Goal: Task Accomplishment & Management: Manage account settings

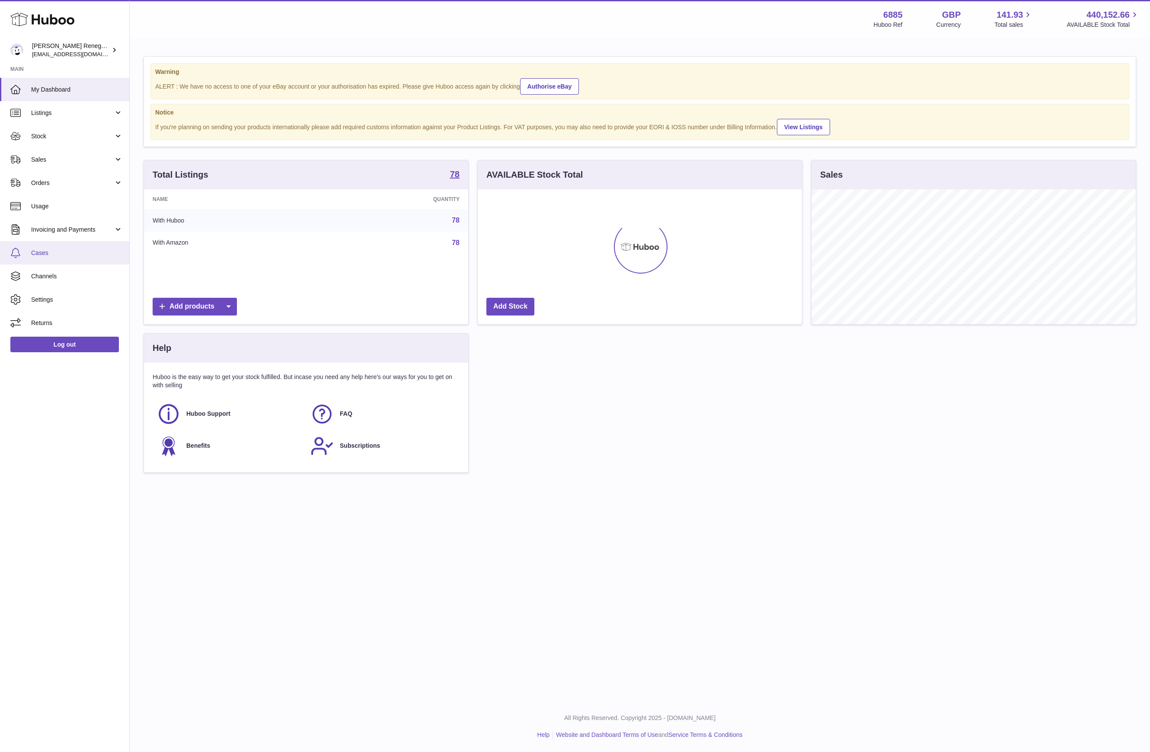
scroll to position [135, 324]
click at [87, 162] on span "Sales" at bounding box center [72, 160] width 83 height 8
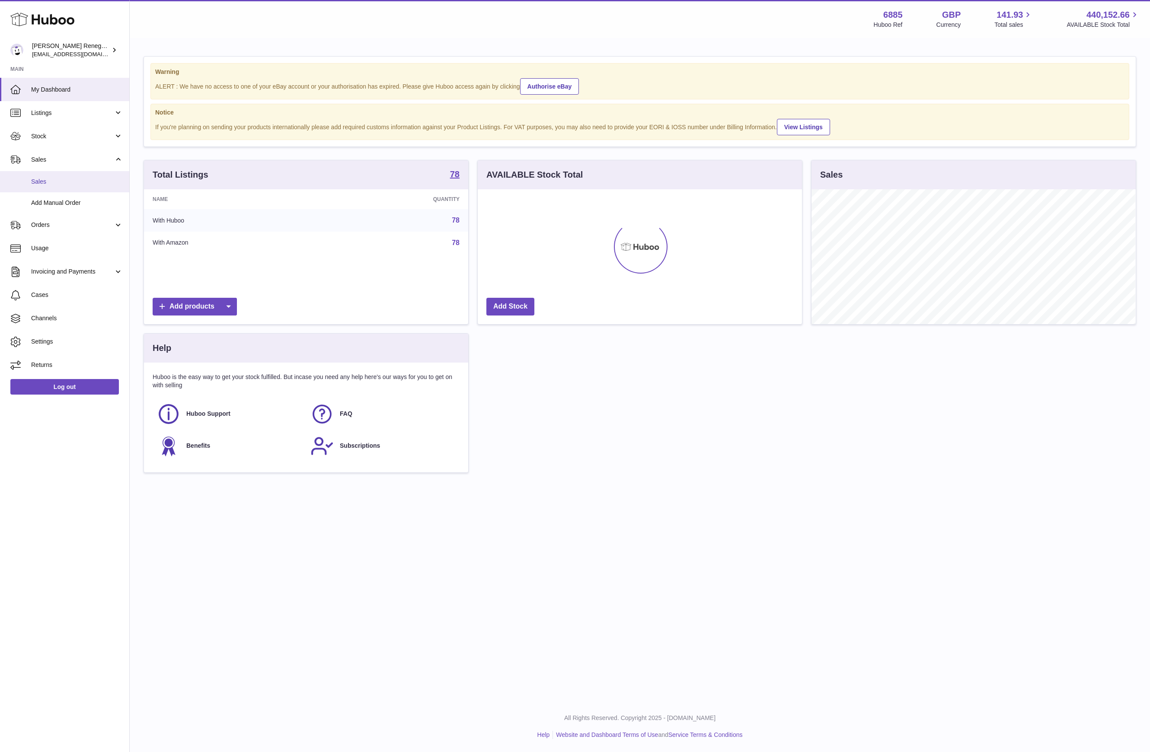
click at [62, 181] on span "Sales" at bounding box center [77, 182] width 92 height 8
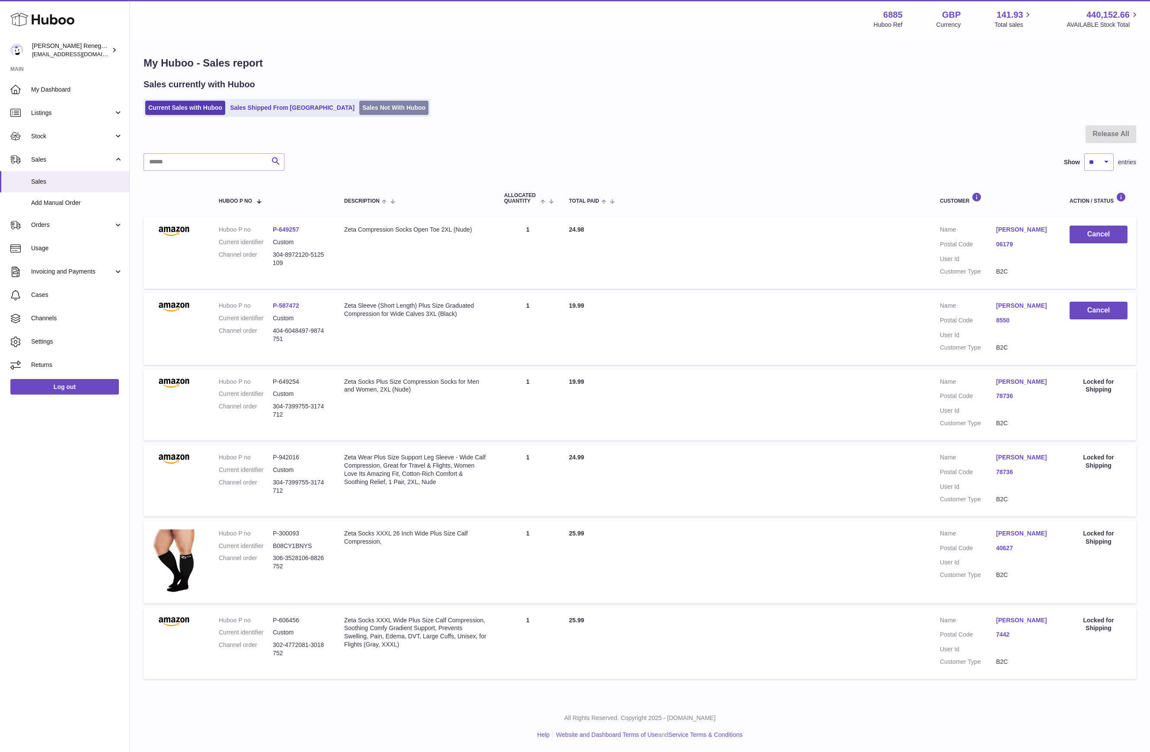
click at [359, 112] on link "Sales Not With Huboo" at bounding box center [393, 108] width 69 height 14
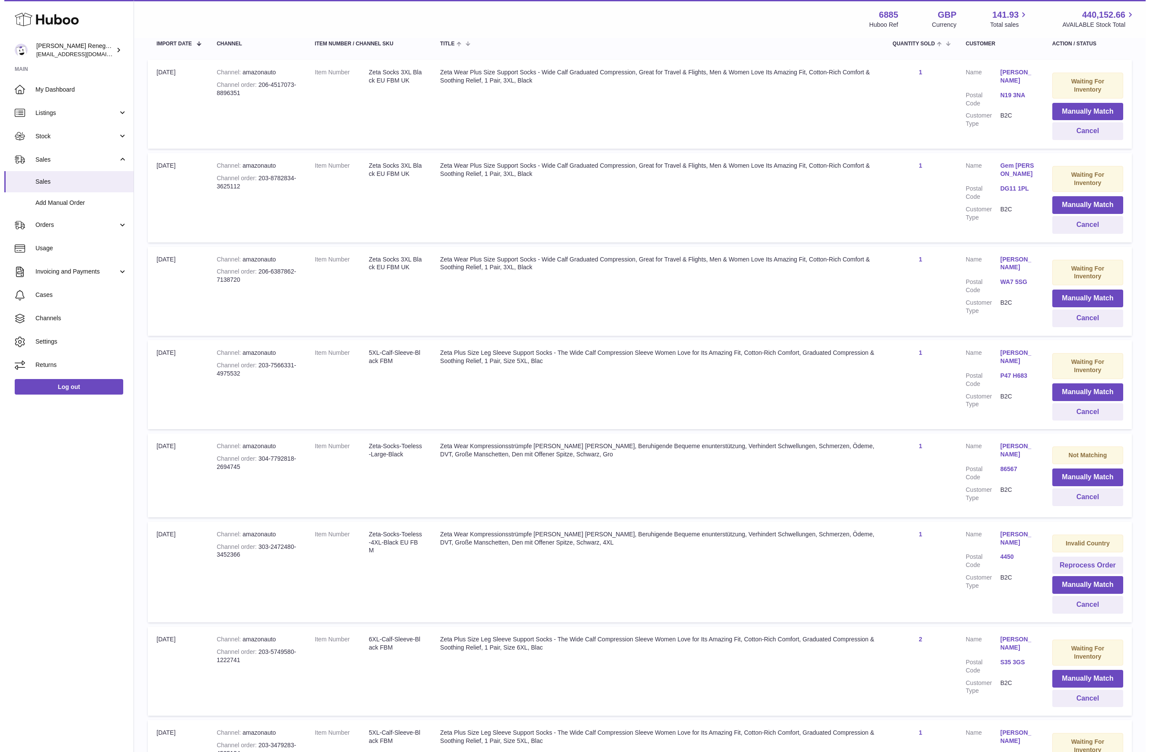
scroll to position [173, 0]
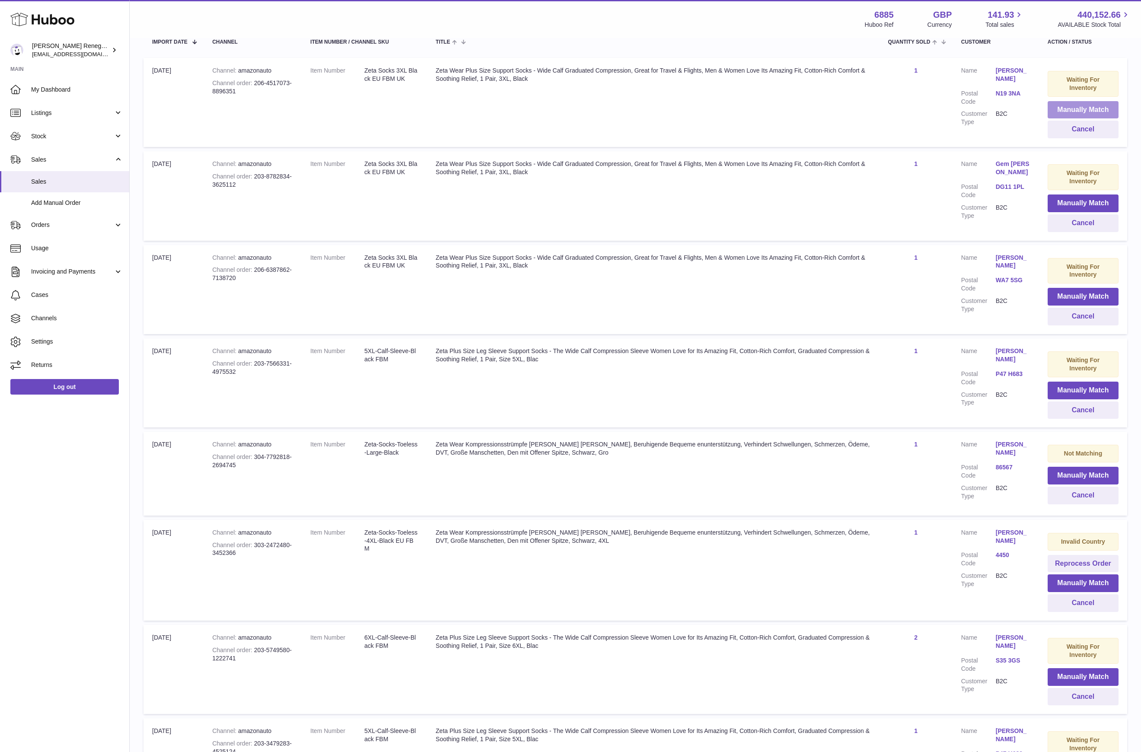
click at [1098, 106] on button "Manually Match" at bounding box center [1083, 110] width 71 height 18
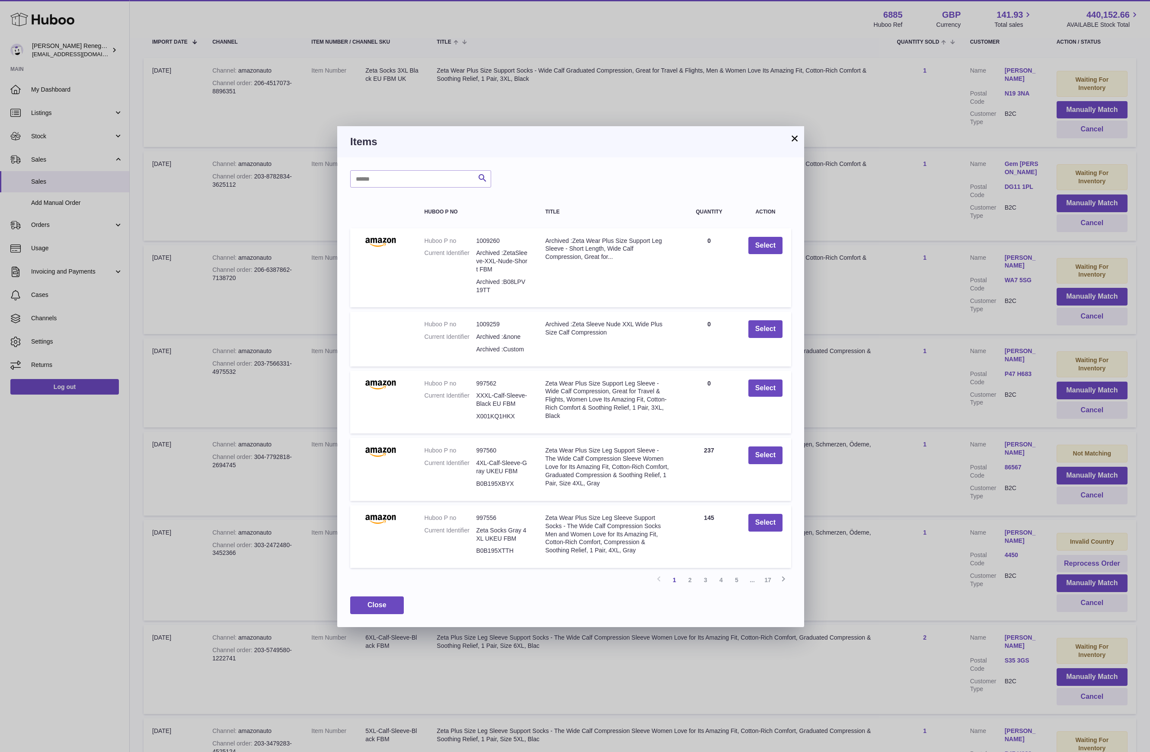
click at [408, 169] on div "Search Huboo P no Title Quantity Action Huboo P no 1009260 Current Identifier A…" at bounding box center [570, 392] width 467 height 470
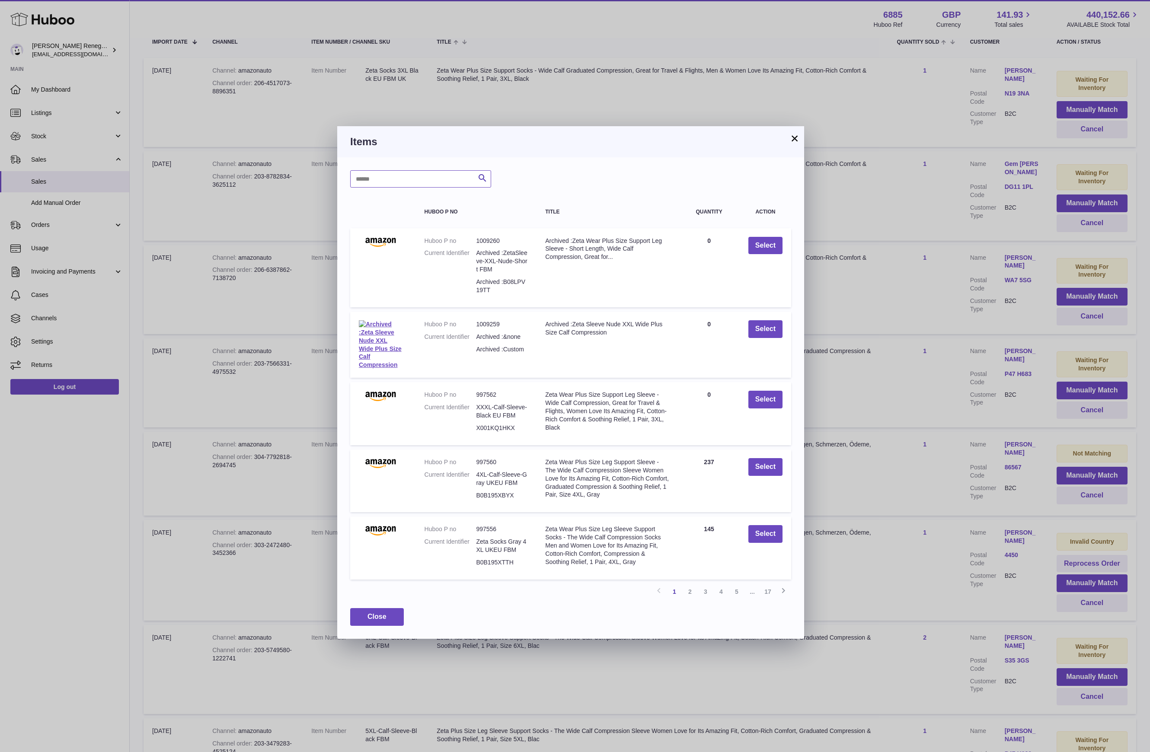
click at [412, 175] on input "text" at bounding box center [420, 178] width 141 height 17
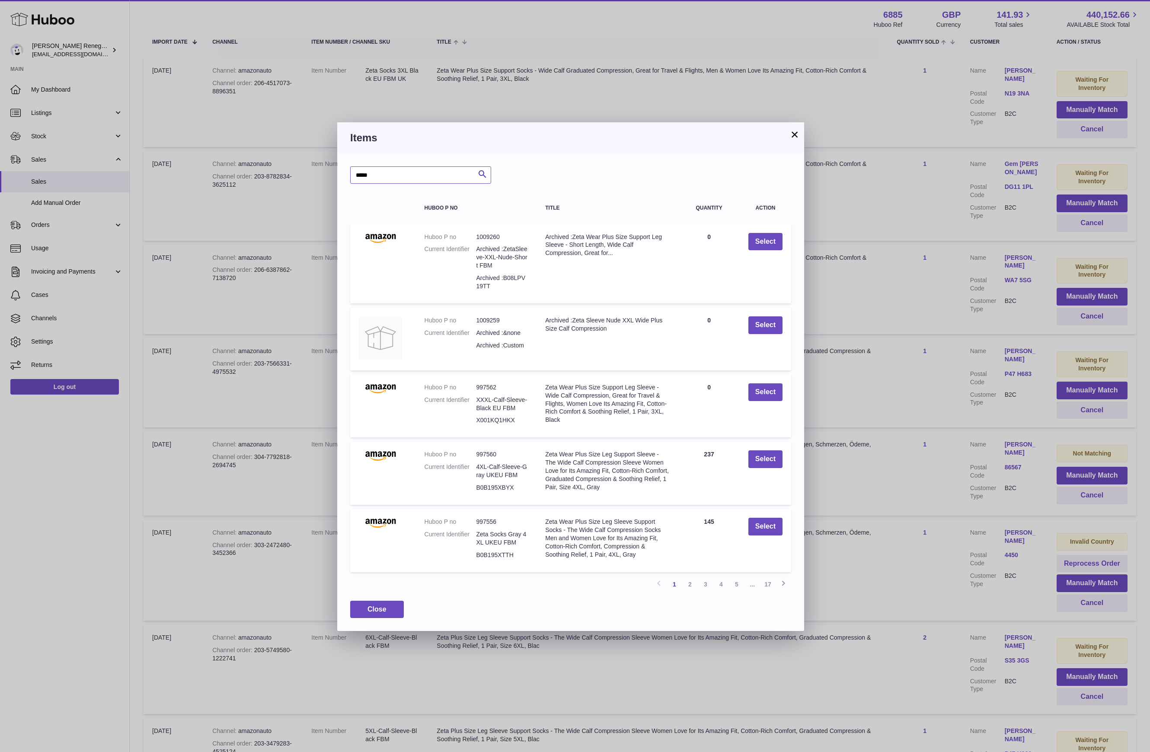
type input "*****"
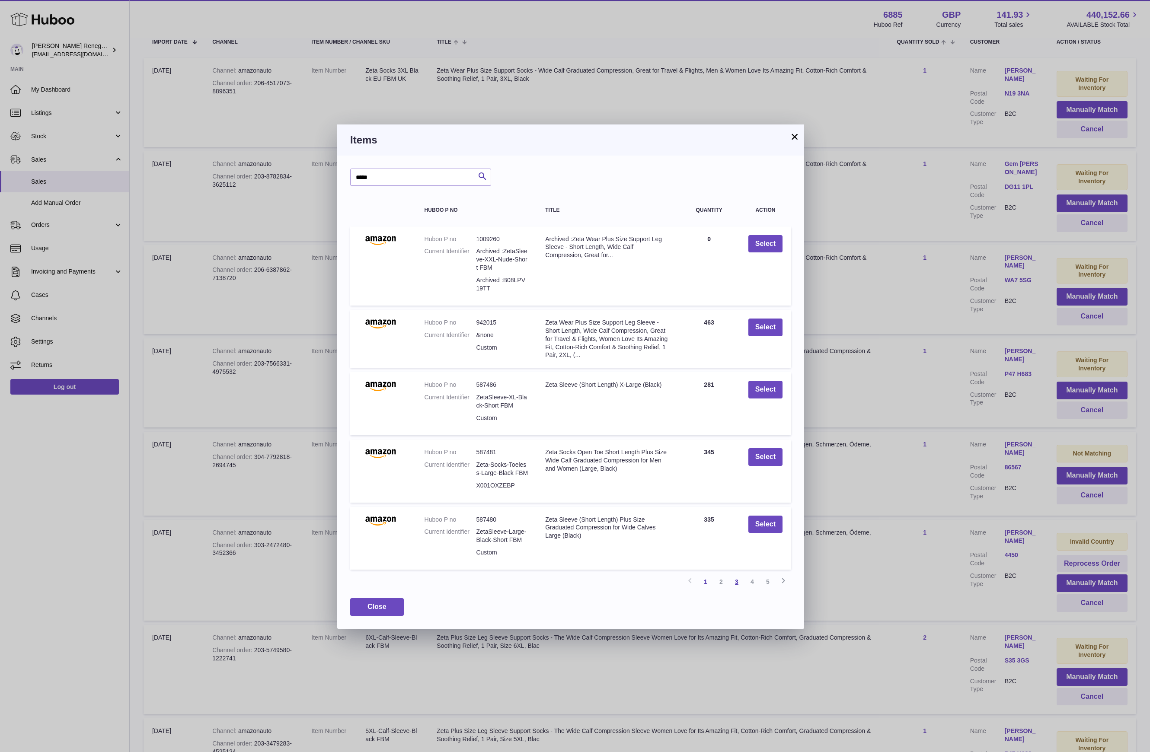
click at [734, 579] on link "3" at bounding box center [737, 582] width 16 height 16
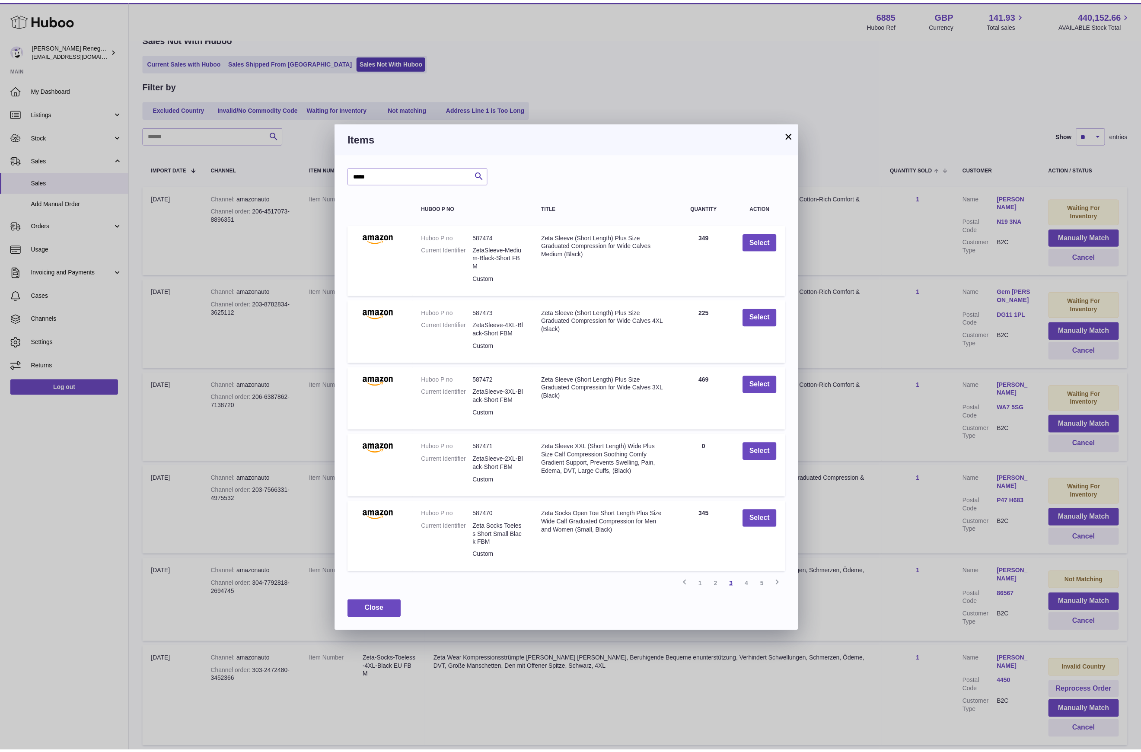
scroll to position [39, 0]
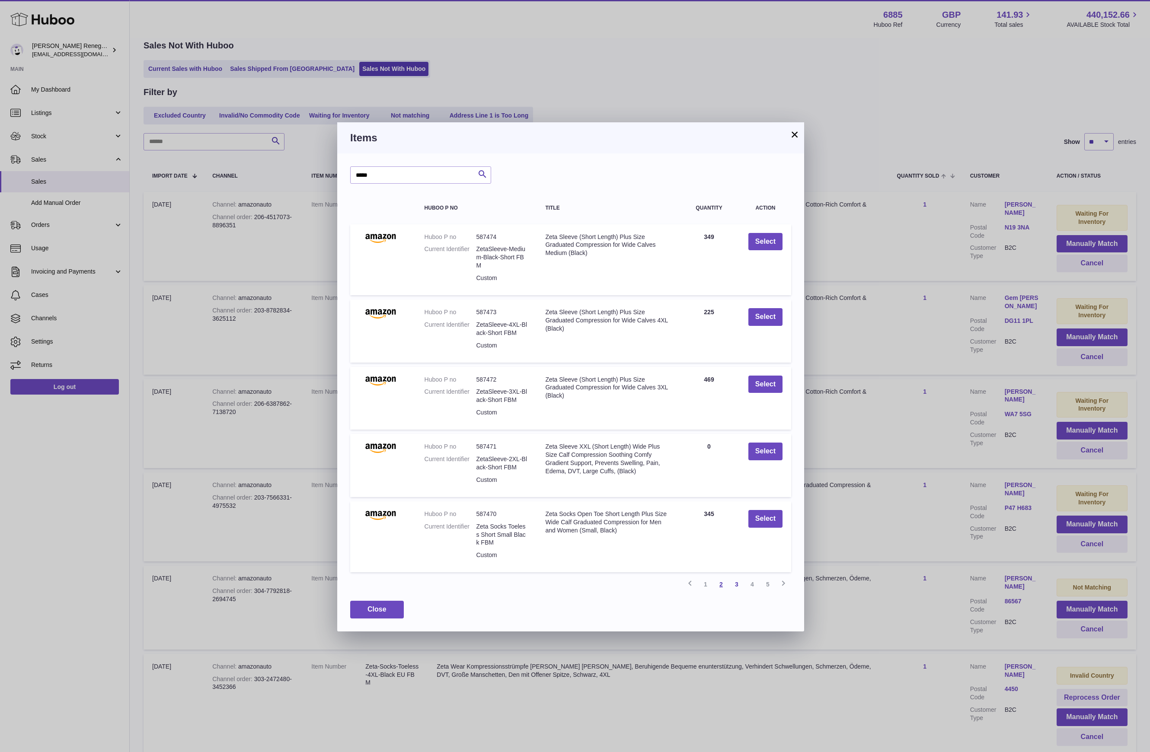
click at [718, 583] on link "2" at bounding box center [721, 585] width 16 height 16
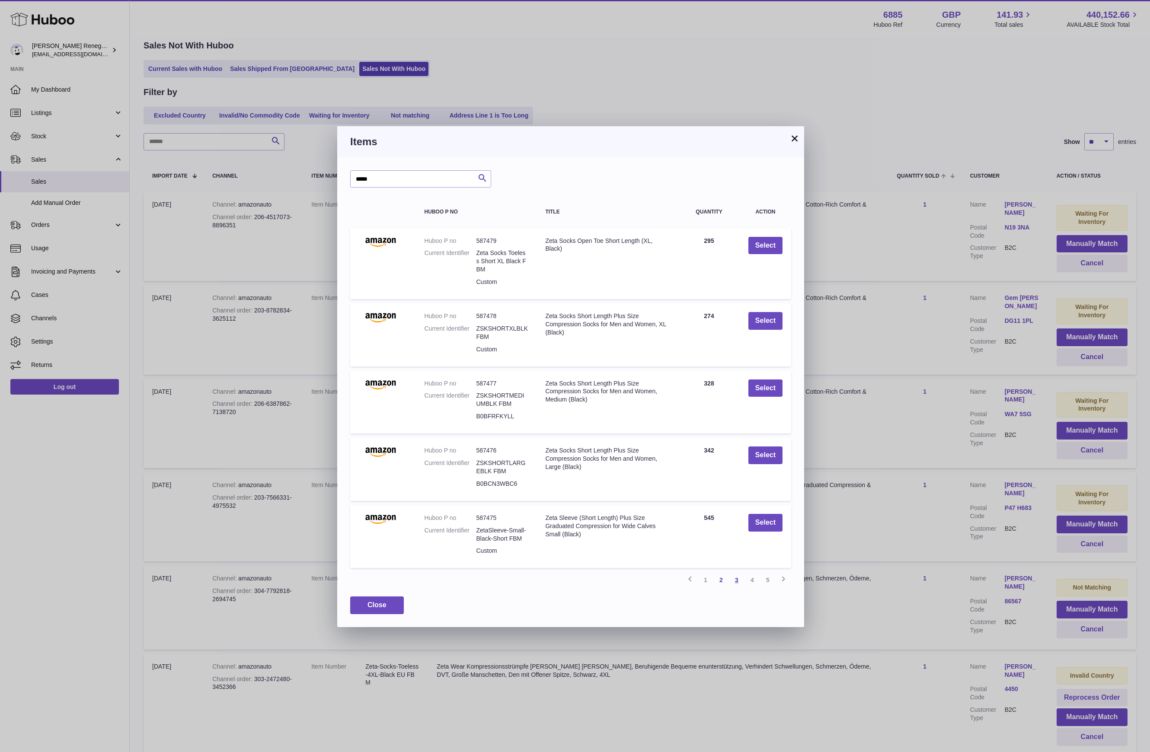
click at [739, 580] on link "3" at bounding box center [737, 580] width 16 height 16
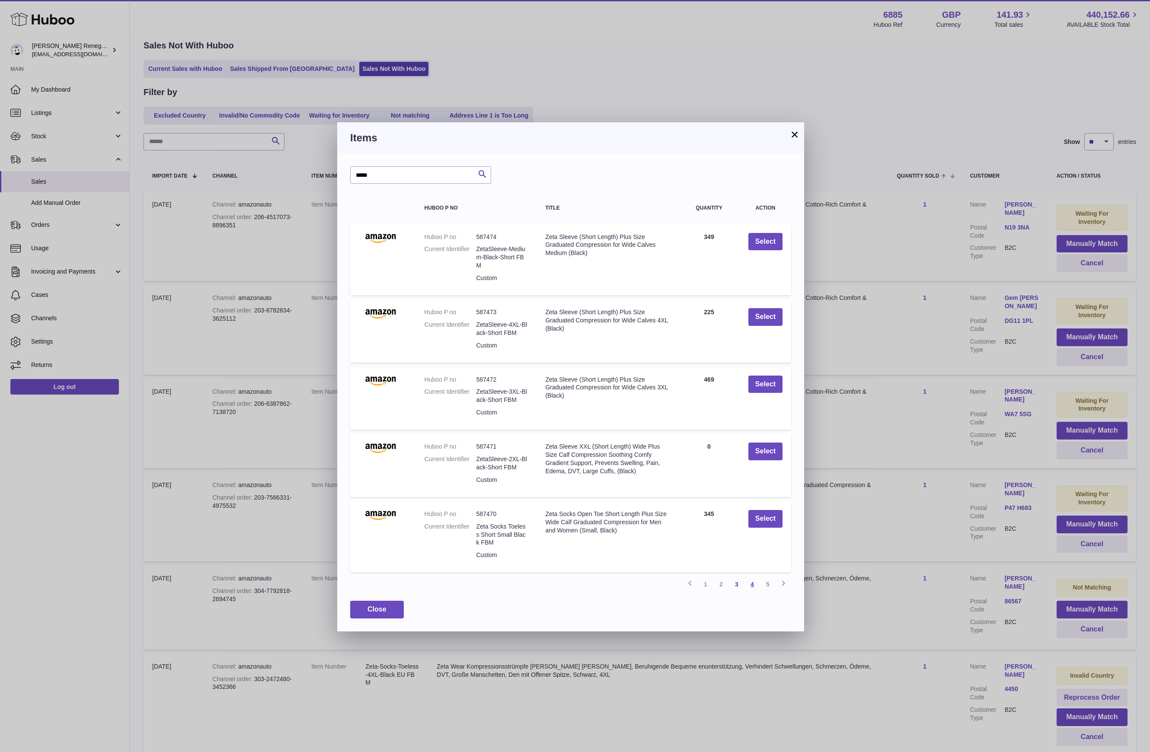
click at [750, 578] on link "4" at bounding box center [752, 585] width 16 height 16
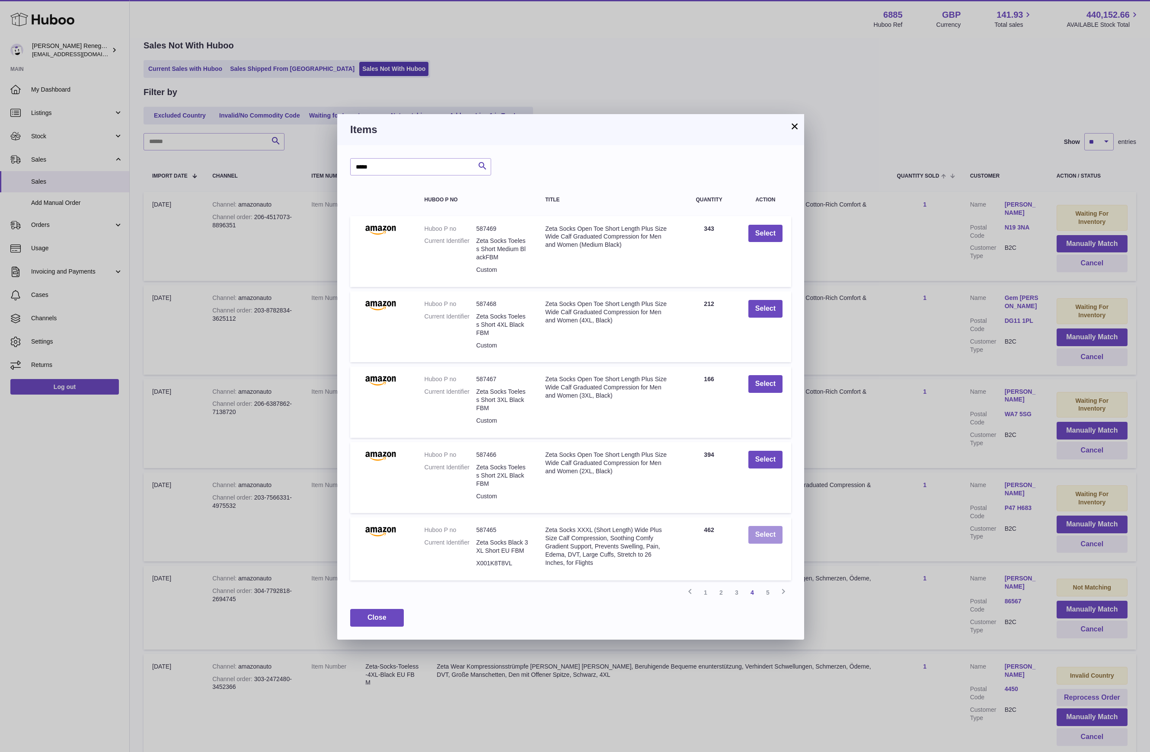
click at [772, 533] on button "Select" at bounding box center [765, 535] width 34 height 18
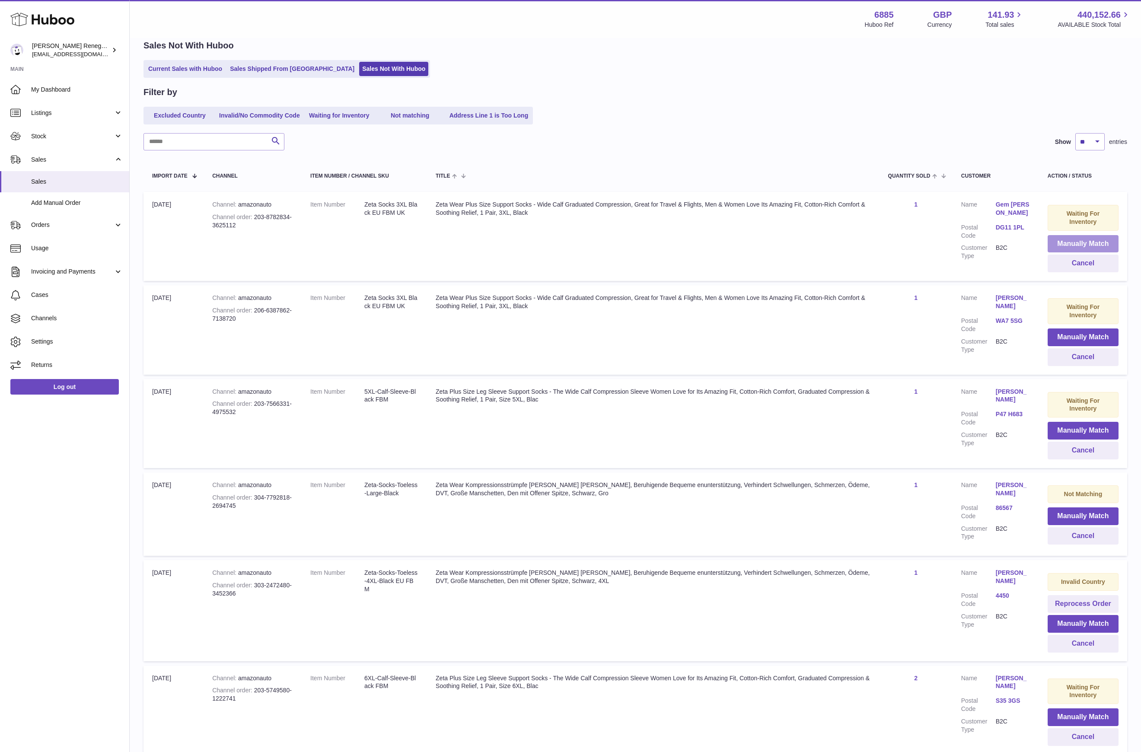
click at [1083, 243] on button "Manually Match" at bounding box center [1083, 244] width 71 height 18
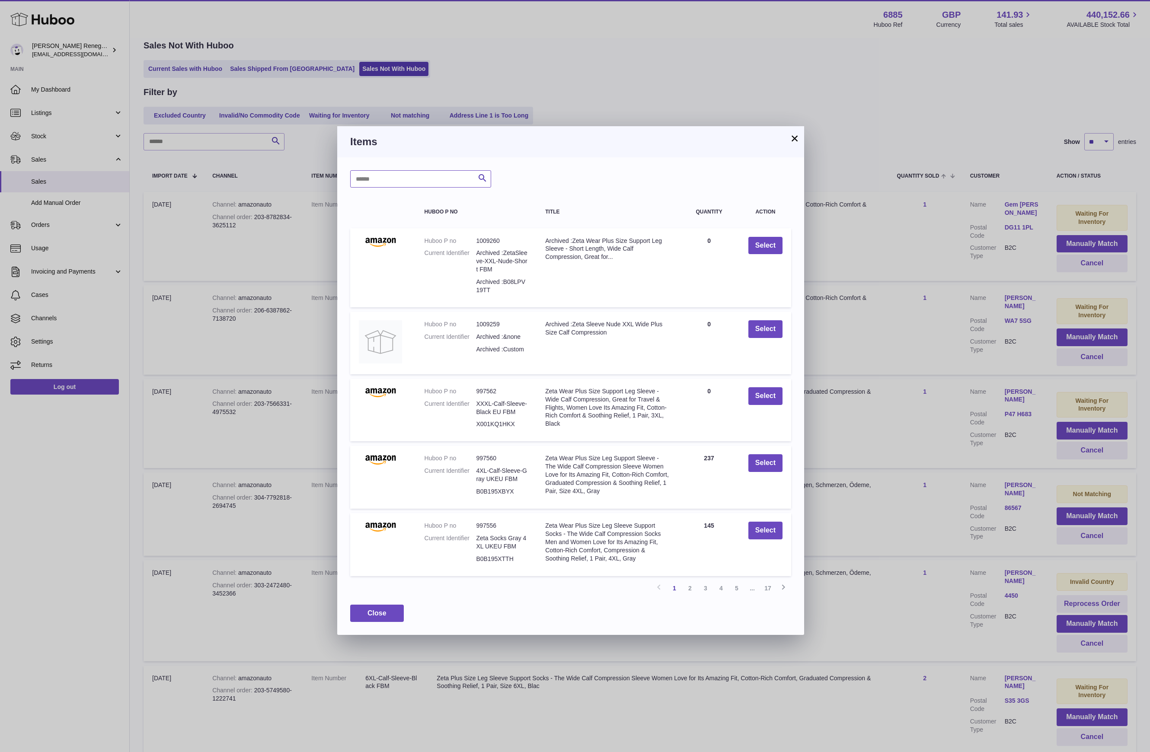
click at [382, 176] on input "text" at bounding box center [420, 178] width 141 height 17
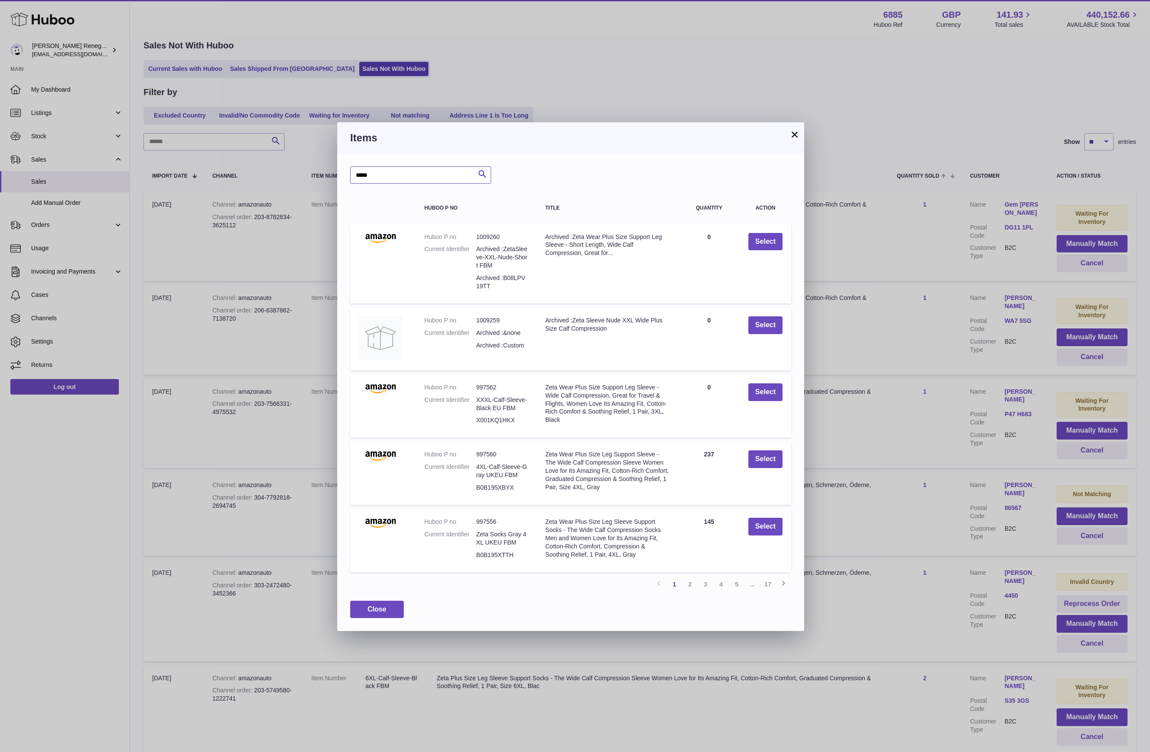
type input "*****"
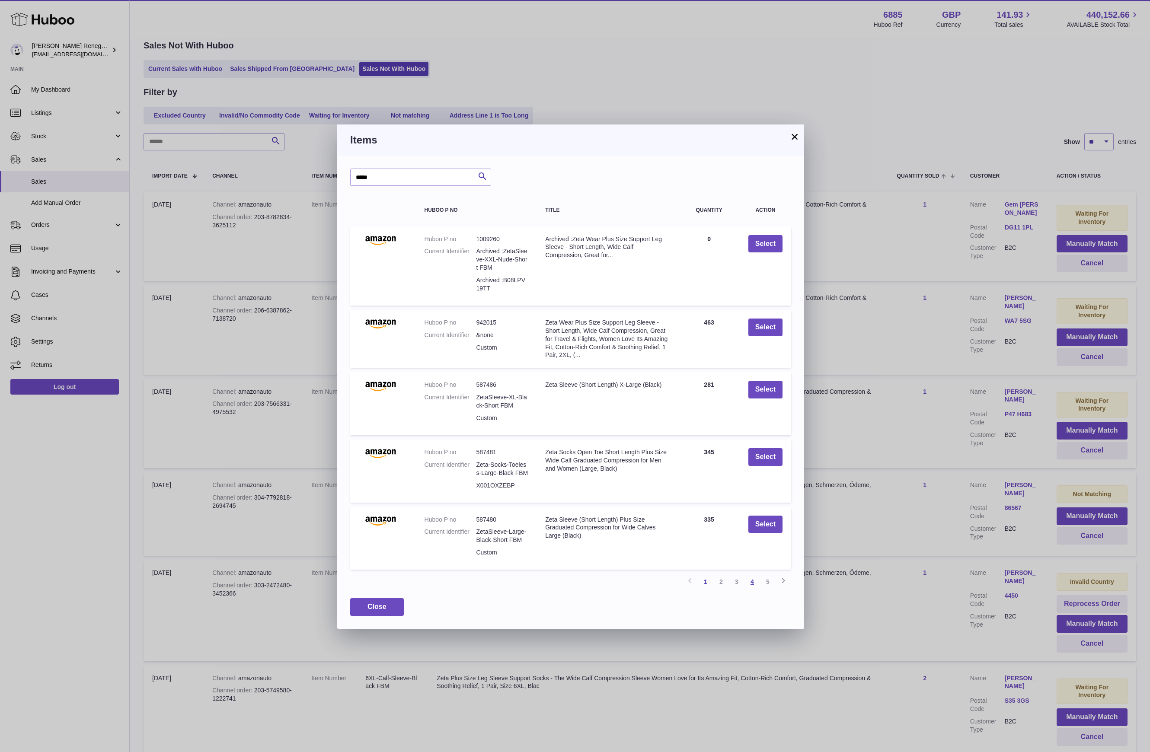
click at [754, 581] on link "4" at bounding box center [752, 582] width 16 height 16
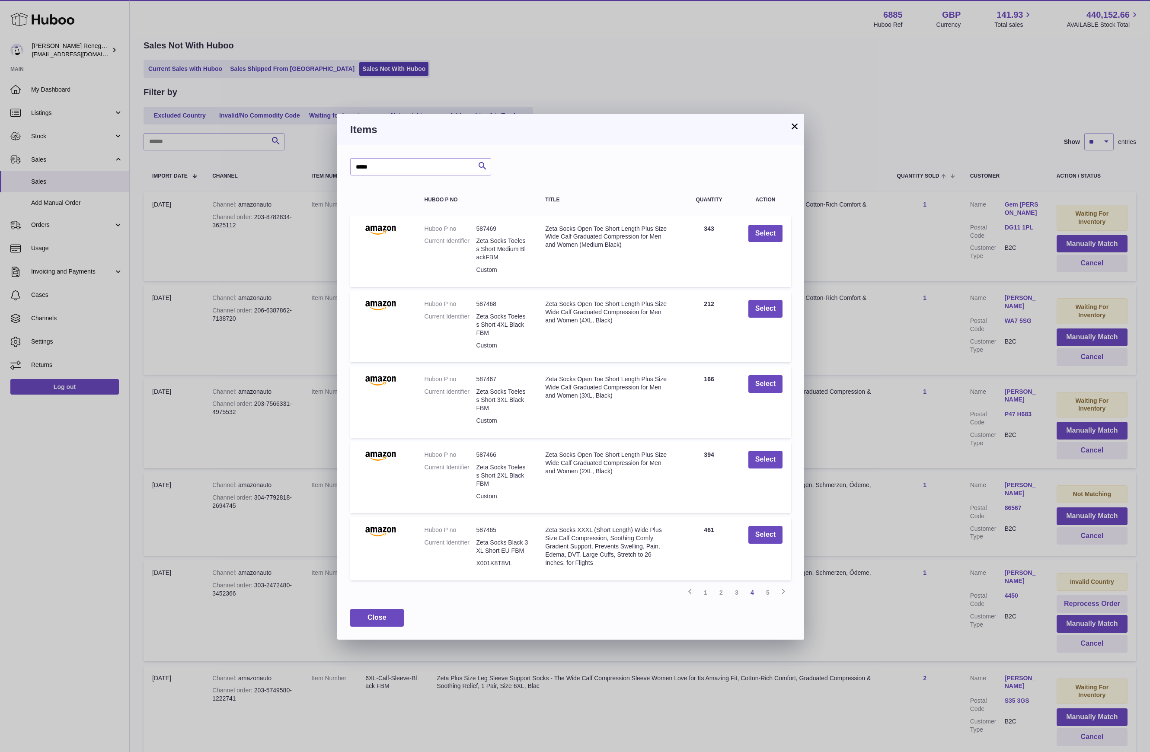
click at [784, 536] on td "Select" at bounding box center [765, 548] width 51 height 63
click at [779, 533] on button "Select" at bounding box center [765, 535] width 34 height 18
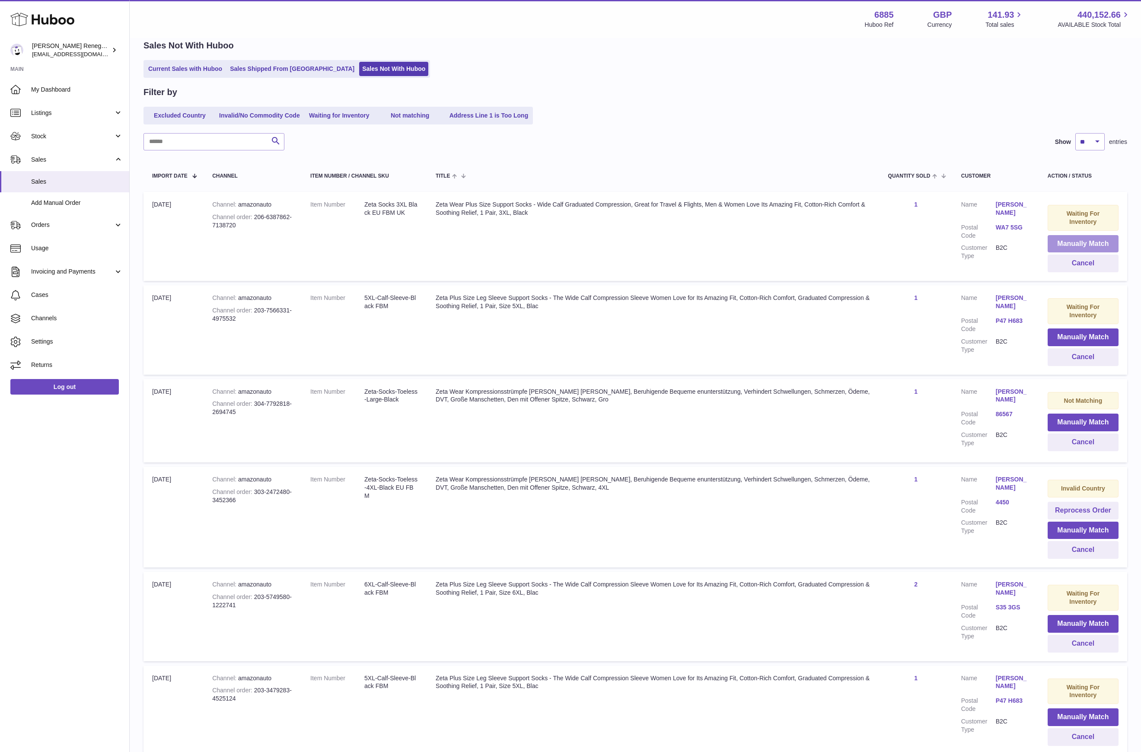
click at [1064, 241] on button "Manually Match" at bounding box center [1083, 244] width 71 height 18
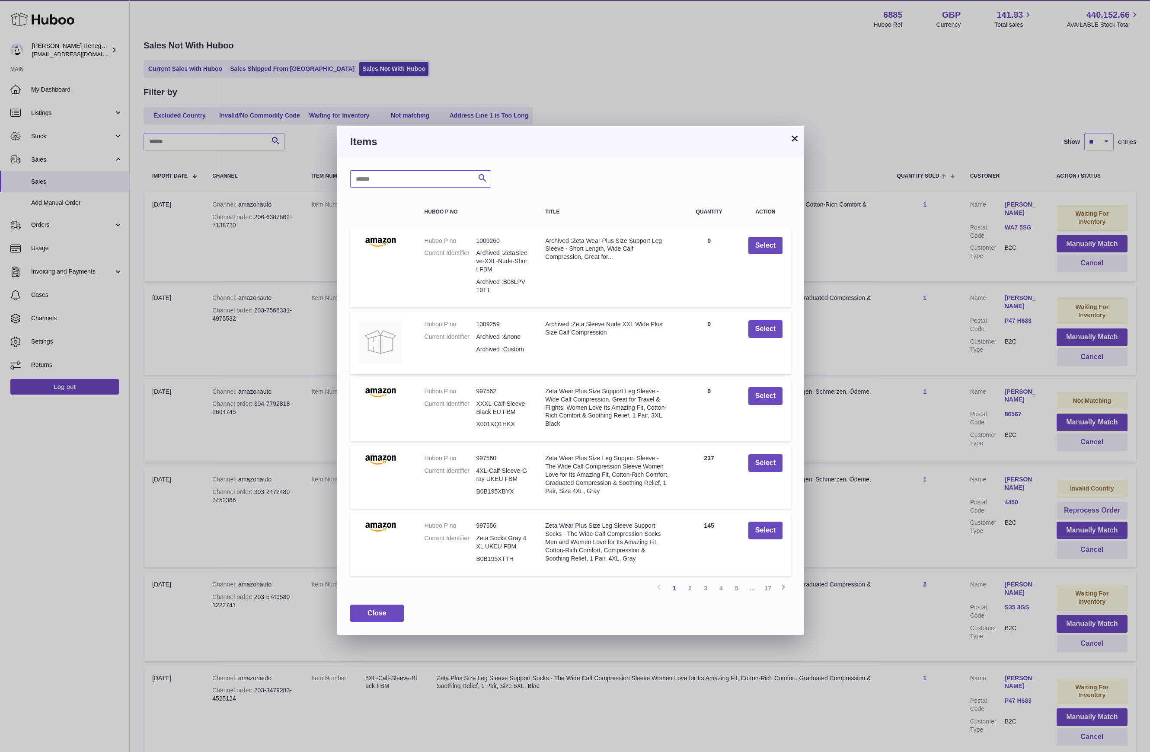
click at [415, 185] on input "text" at bounding box center [420, 178] width 141 height 17
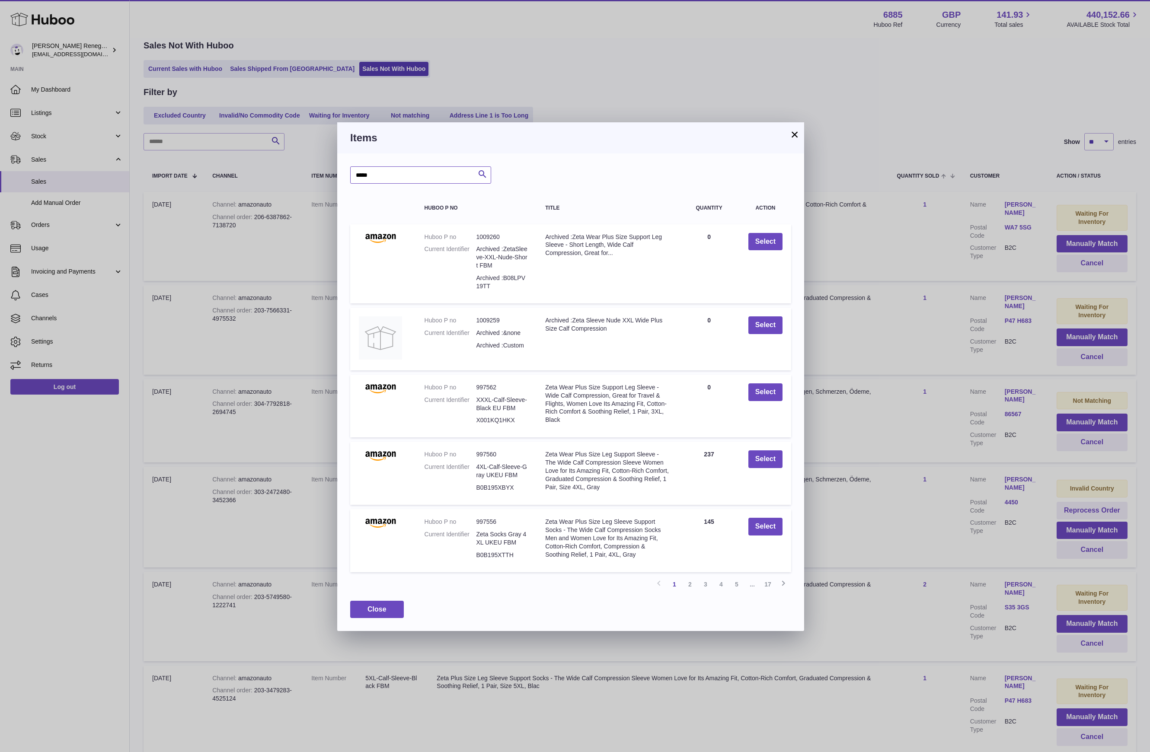
type input "*****"
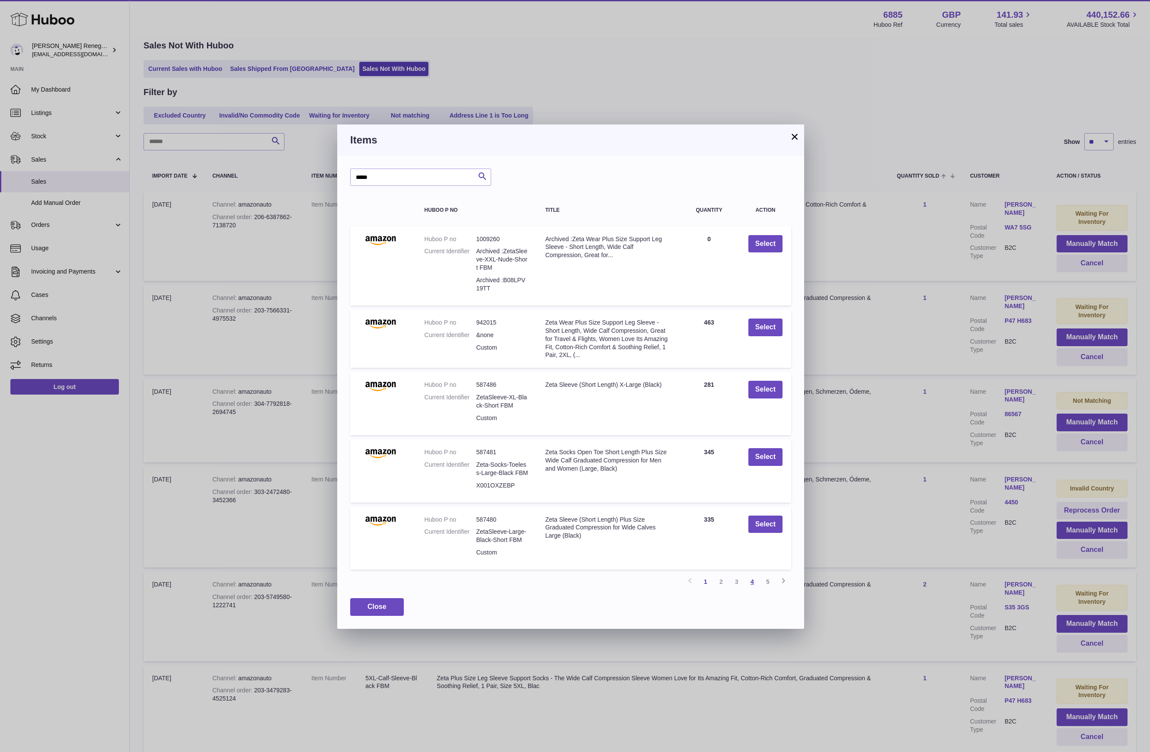
click at [752, 579] on link "4" at bounding box center [752, 582] width 16 height 16
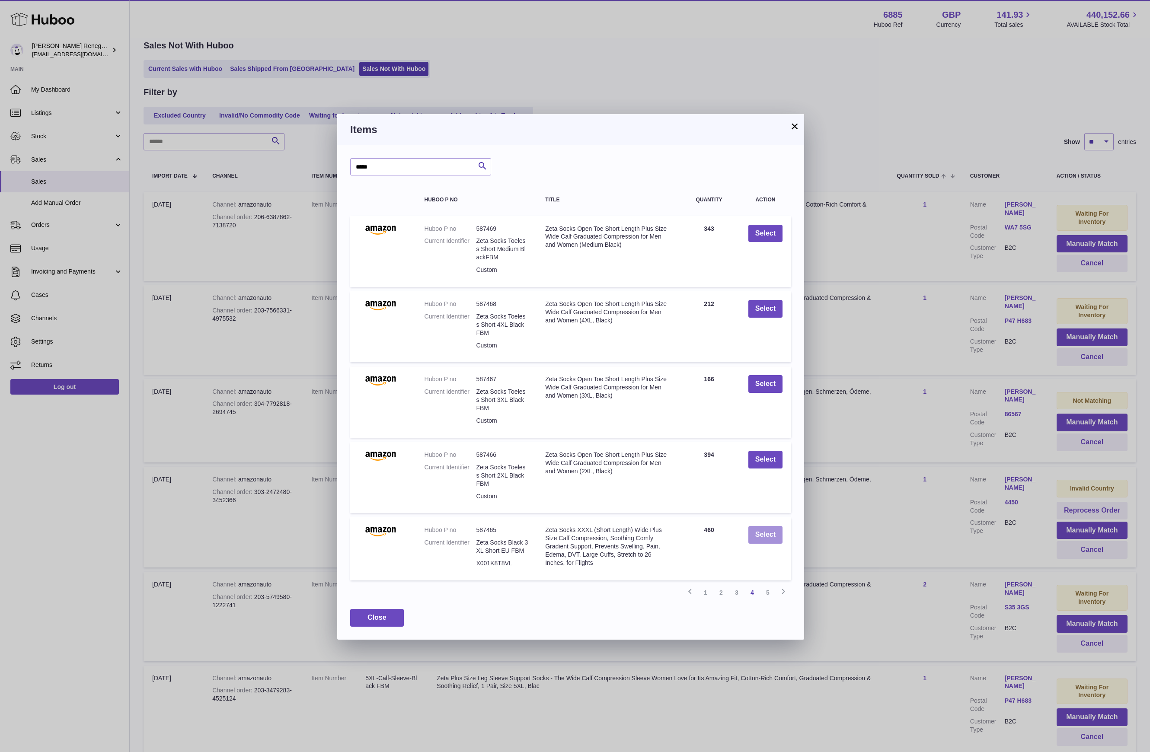
click at [776, 529] on button "Select" at bounding box center [765, 535] width 34 height 18
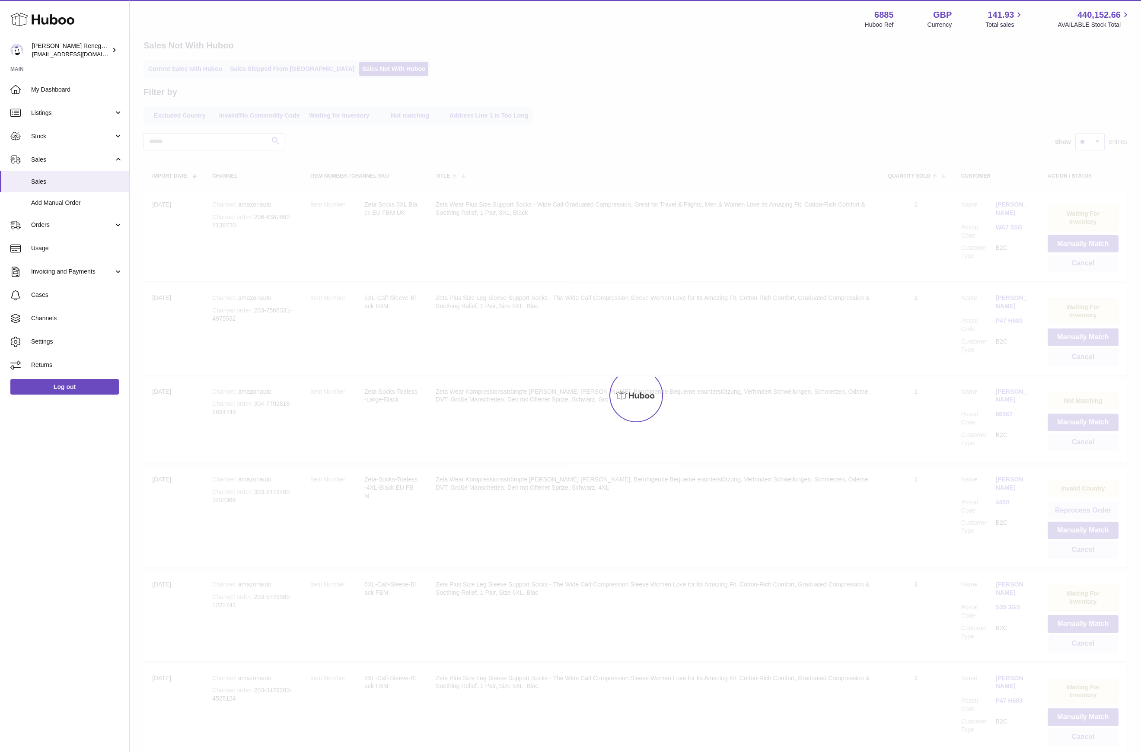
scroll to position [17, 0]
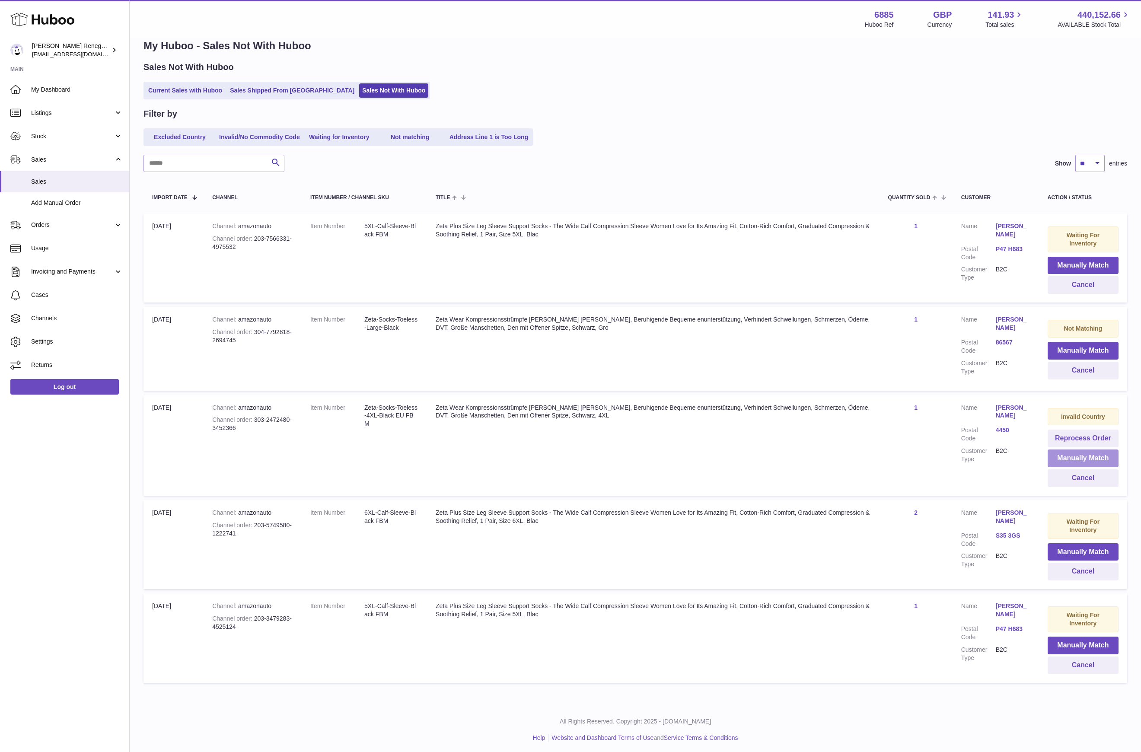
drag, startPoint x: 1097, startPoint y: 452, endPoint x: 1102, endPoint y: 450, distance: 5.8
click at [1102, 450] on button "Manually Match" at bounding box center [1083, 459] width 71 height 18
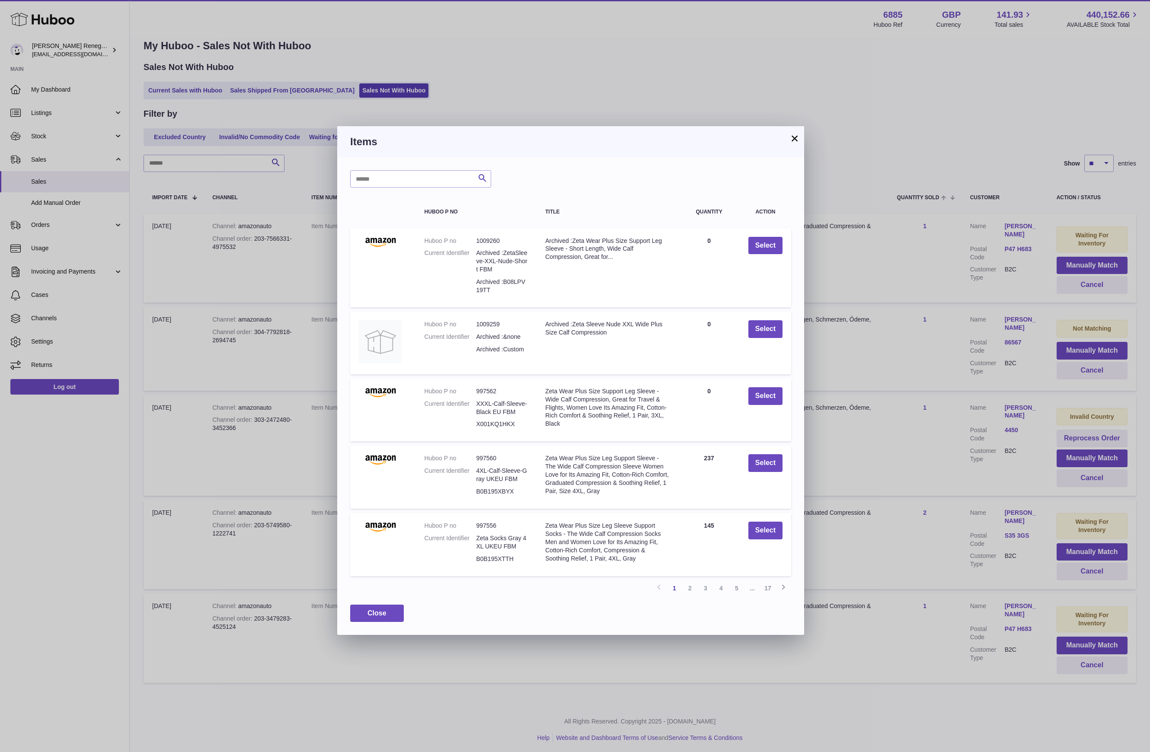
click at [792, 135] on button "×" at bounding box center [794, 138] width 10 height 10
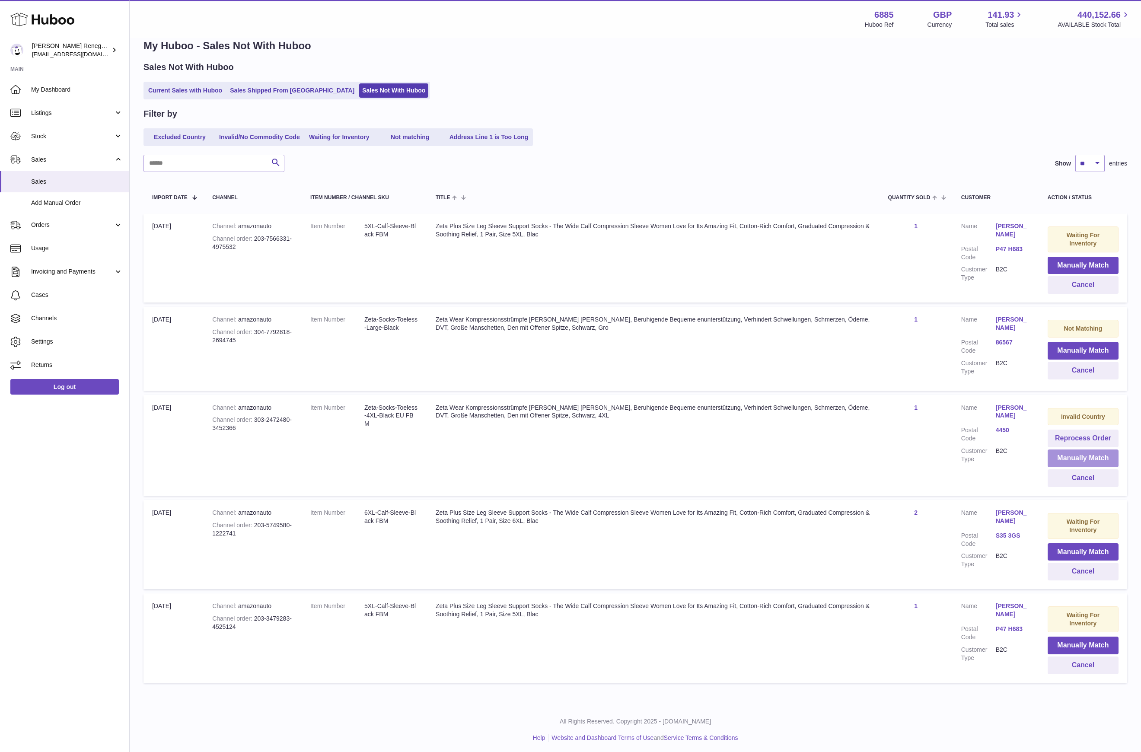
click at [1093, 455] on button "Manually Match" at bounding box center [1083, 459] width 71 height 18
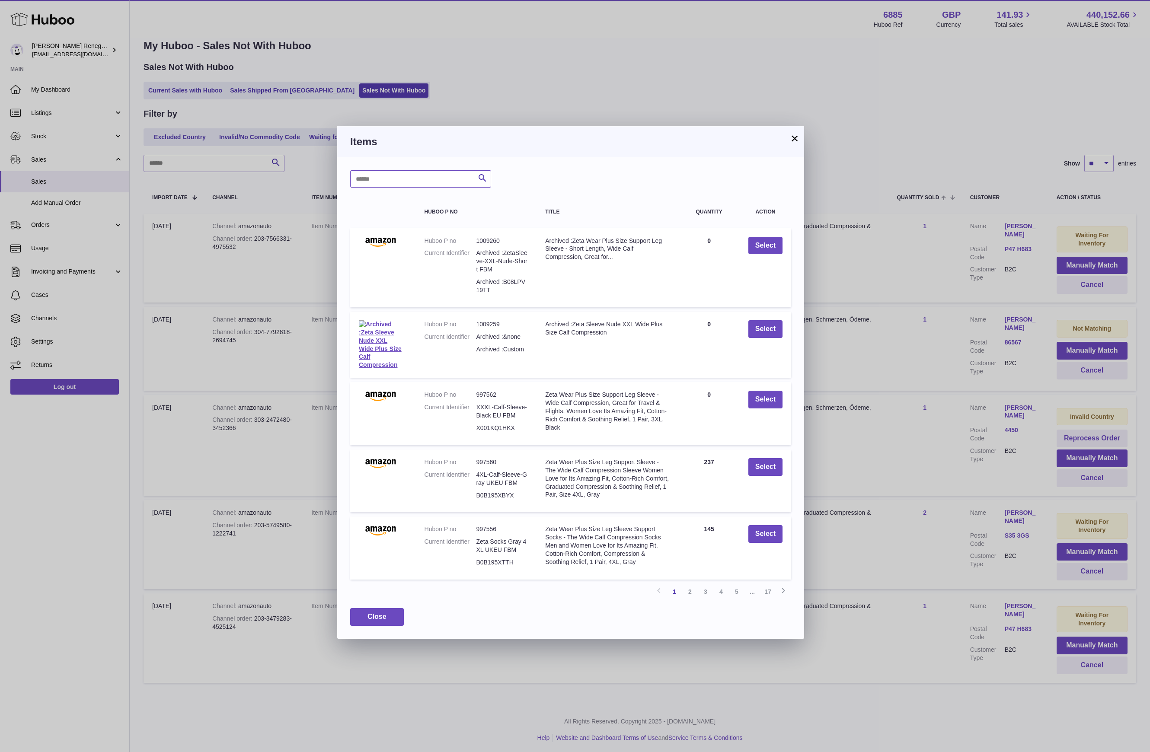
click at [418, 177] on input "text" at bounding box center [420, 178] width 141 height 17
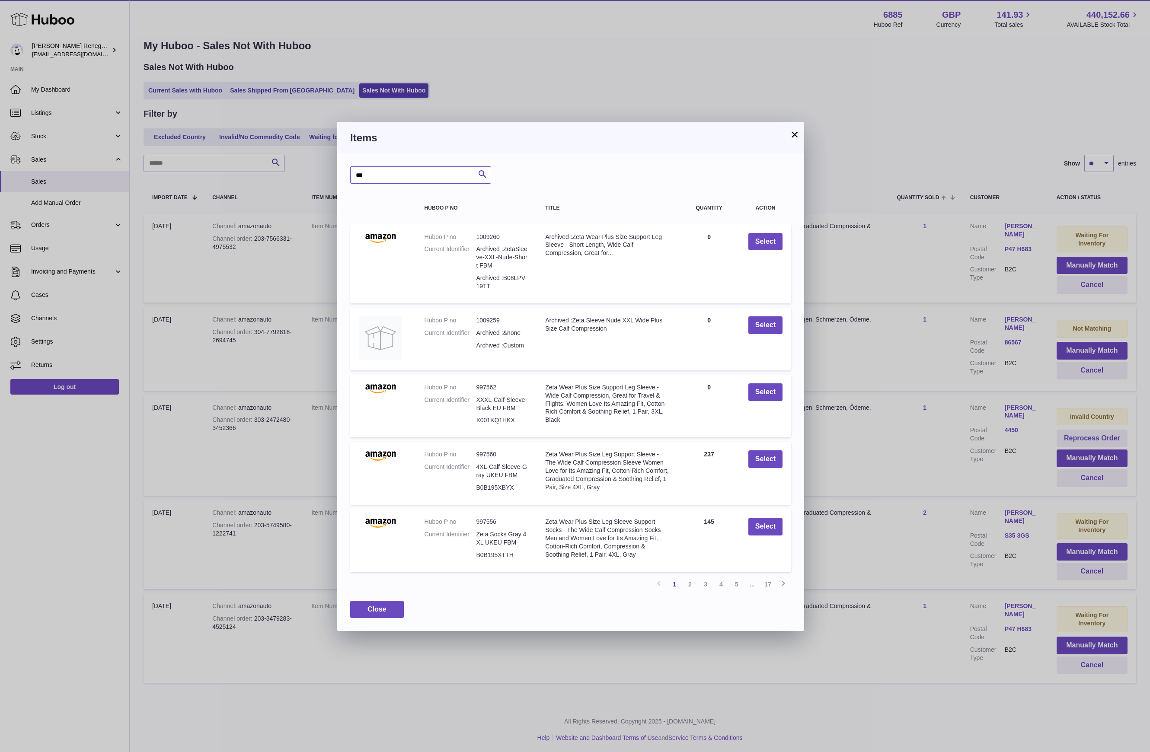
type input "***"
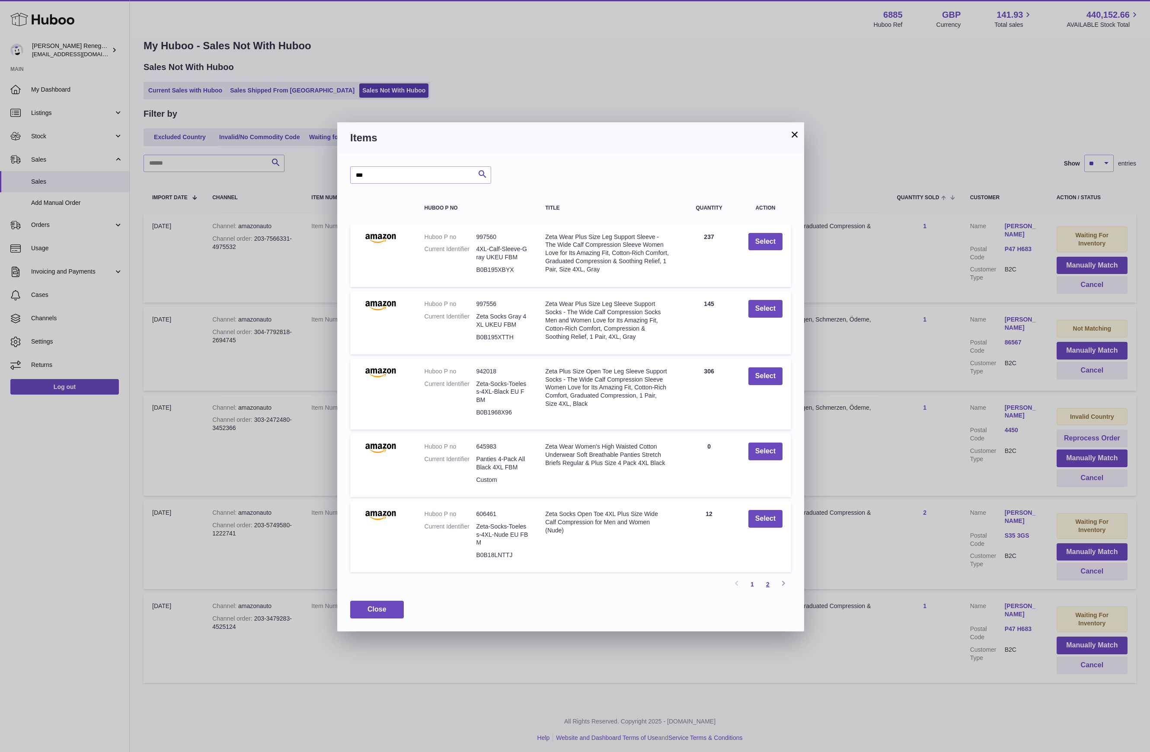
click at [769, 585] on link "2" at bounding box center [768, 585] width 16 height 16
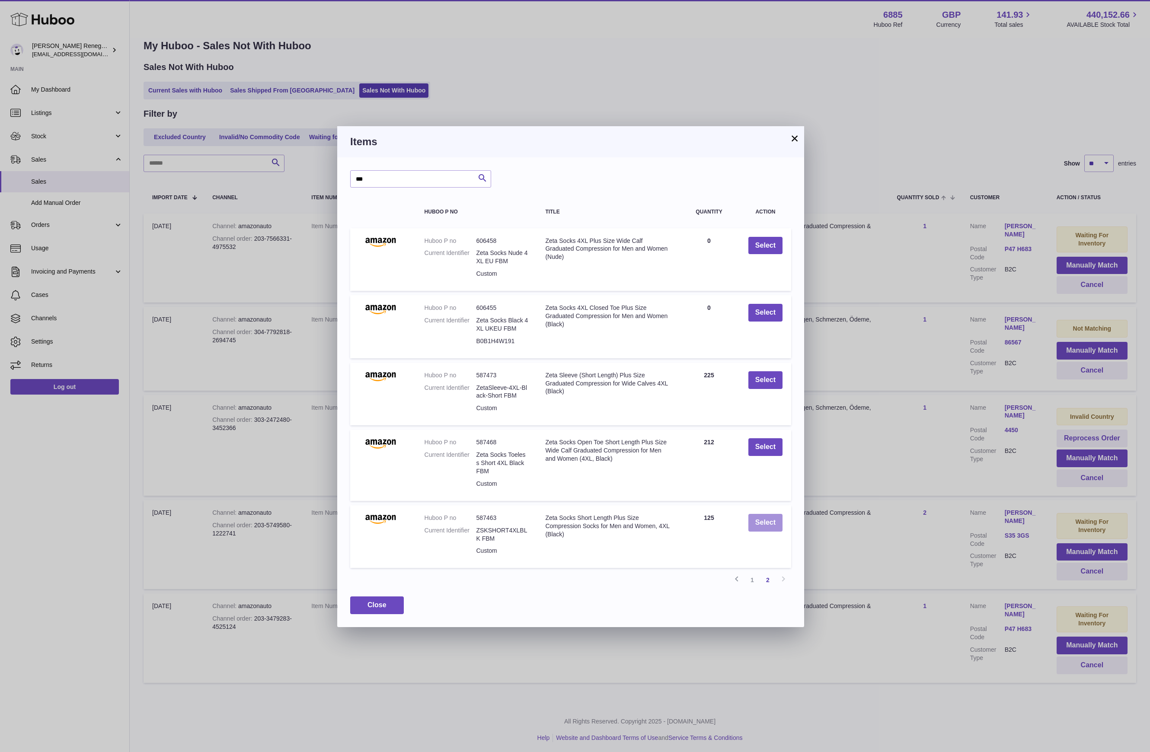
click at [775, 519] on button "Select" at bounding box center [765, 523] width 34 height 18
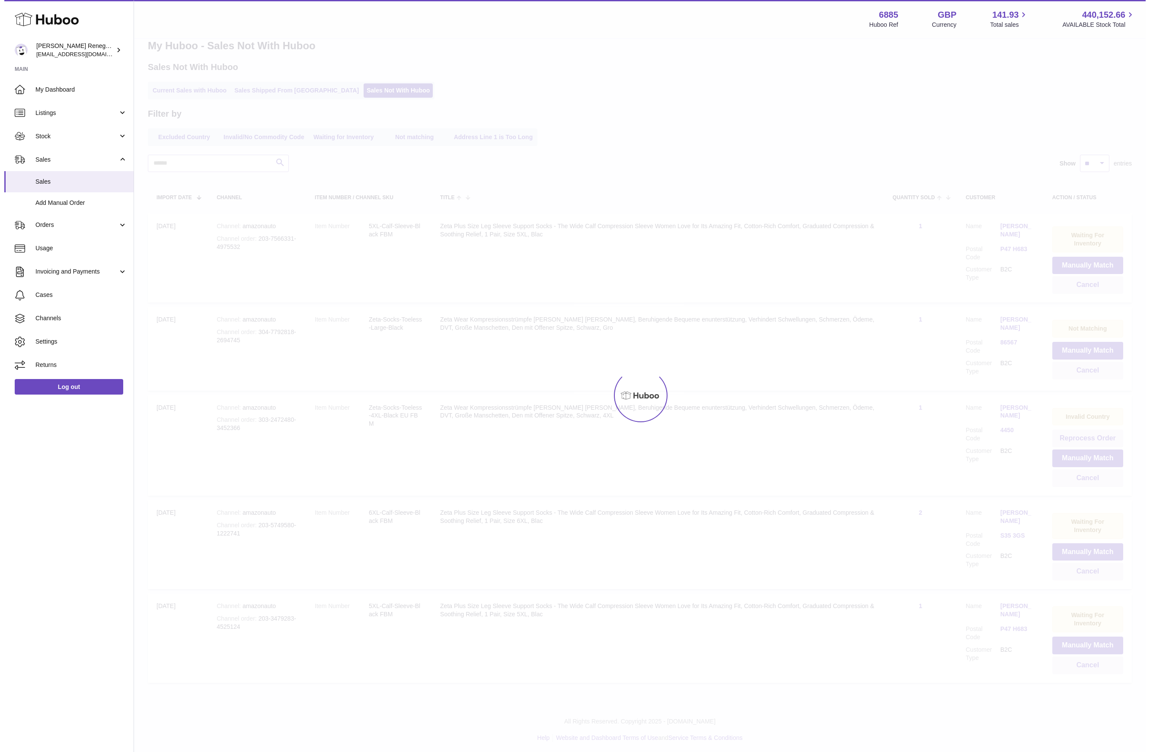
scroll to position [0, 0]
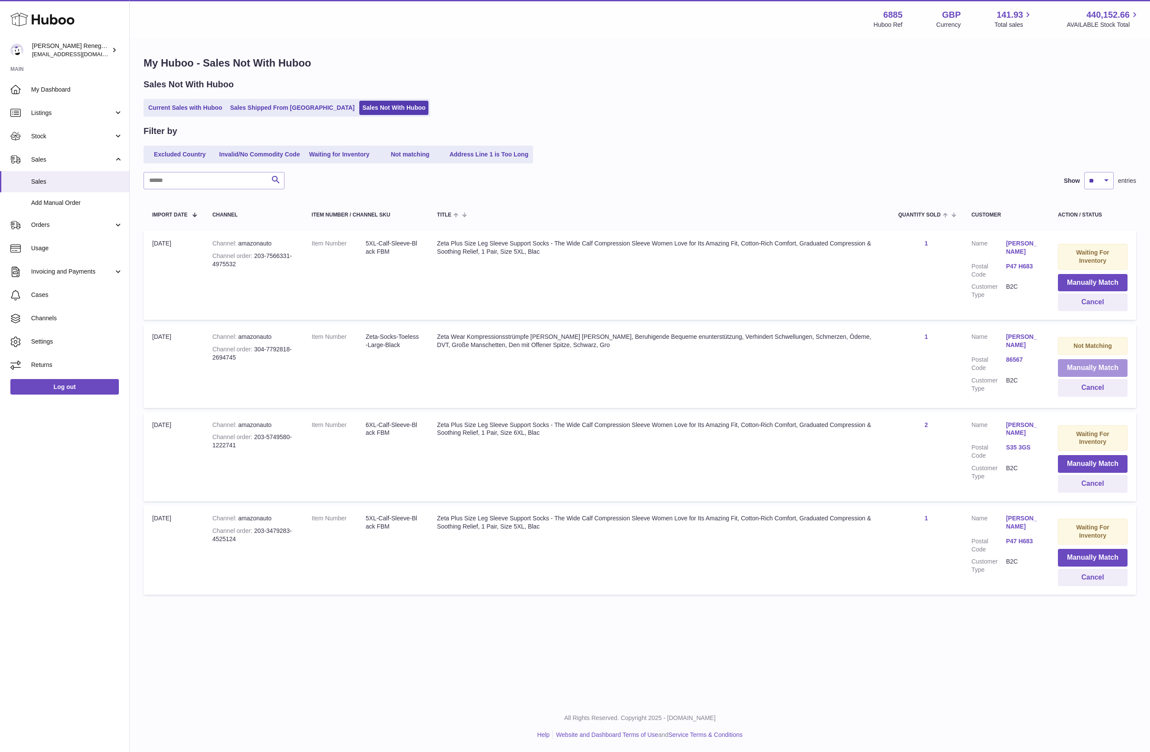
click at [1093, 362] on button "Manually Match" at bounding box center [1093, 368] width 70 height 18
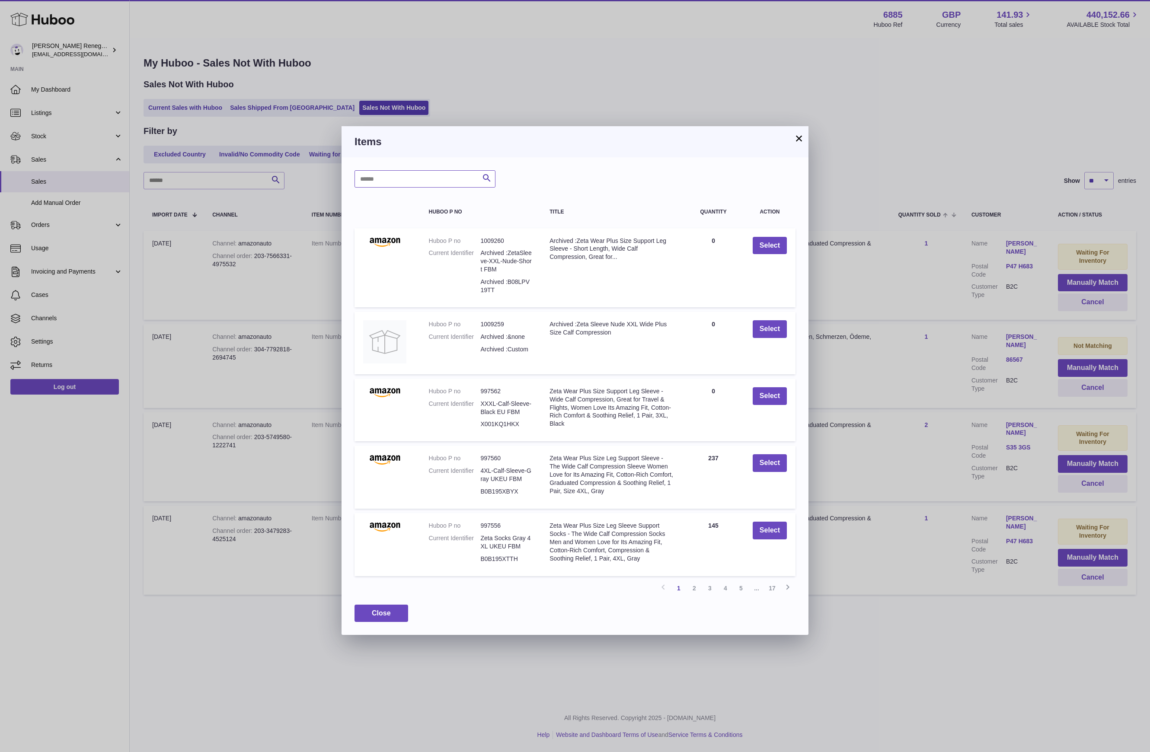
click at [431, 173] on input "text" at bounding box center [424, 178] width 141 height 17
click at [799, 139] on button "×" at bounding box center [799, 138] width 10 height 10
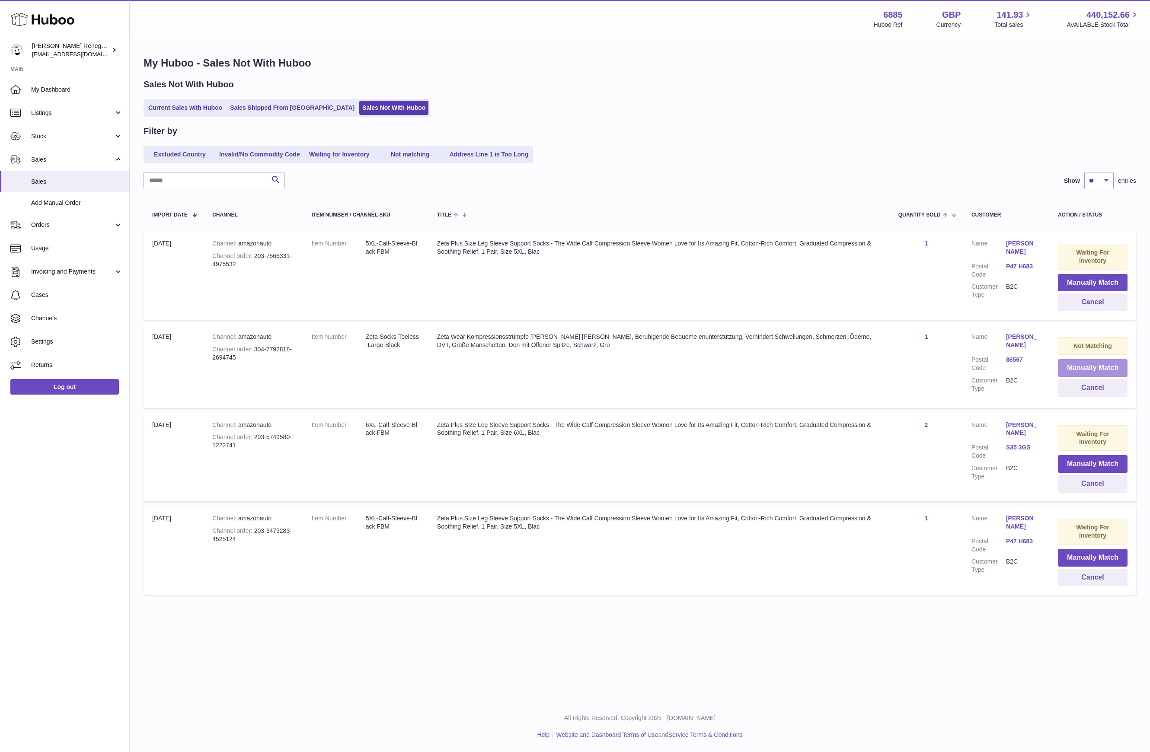
click at [1106, 363] on button "Manually Match" at bounding box center [1093, 368] width 70 height 18
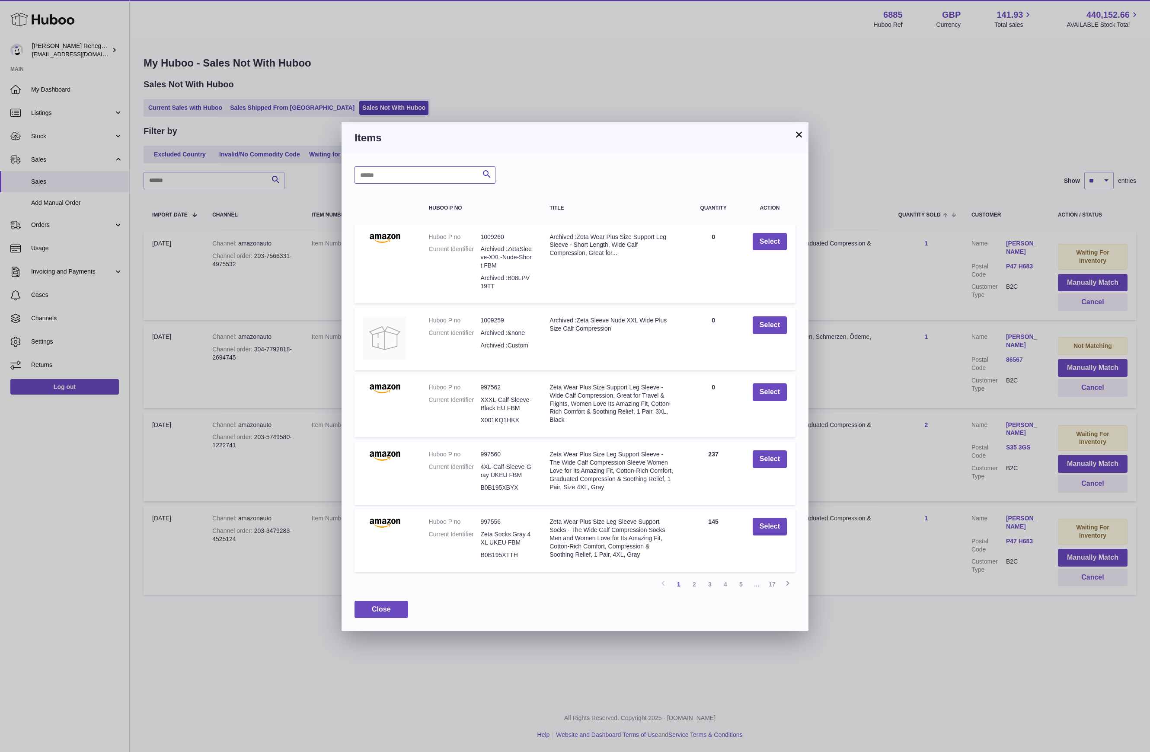
click at [415, 179] on input "text" at bounding box center [424, 174] width 141 height 17
type input "*****"
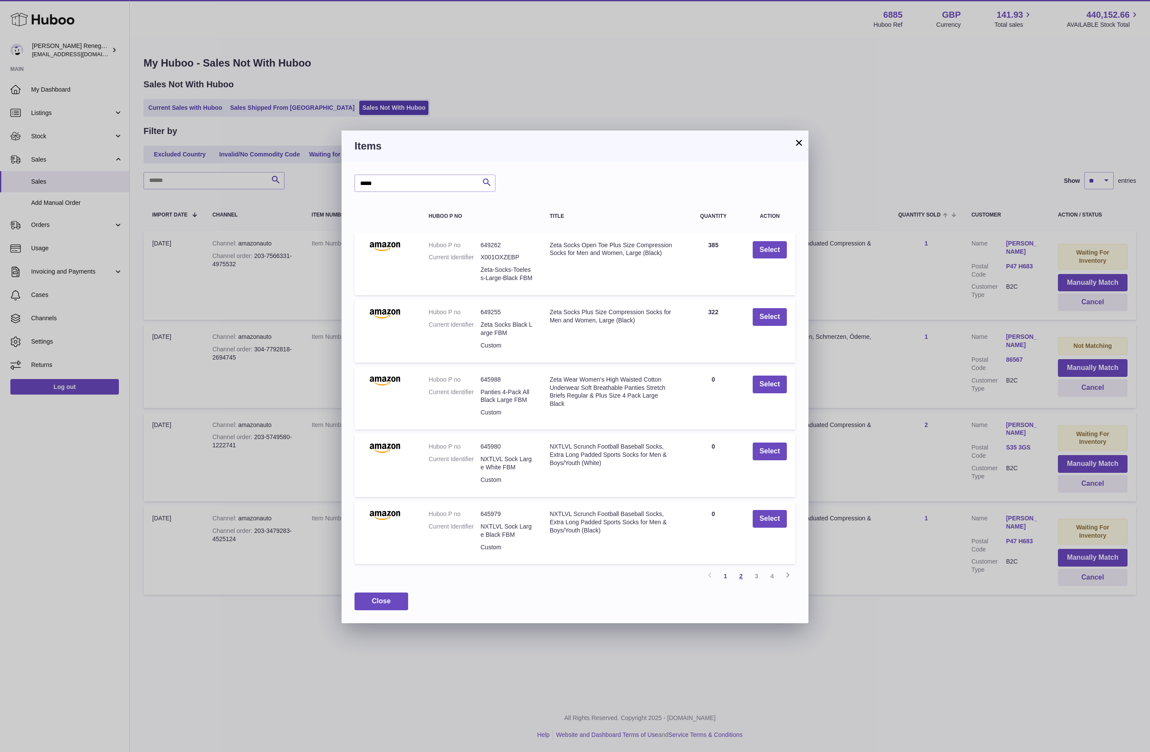
click at [744, 574] on link "2" at bounding box center [741, 576] width 16 height 16
click at [750, 578] on link "3" at bounding box center [757, 576] width 16 height 16
click at [762, 578] on link "3" at bounding box center [757, 576] width 16 height 16
click at [769, 575] on link "4" at bounding box center [772, 576] width 16 height 16
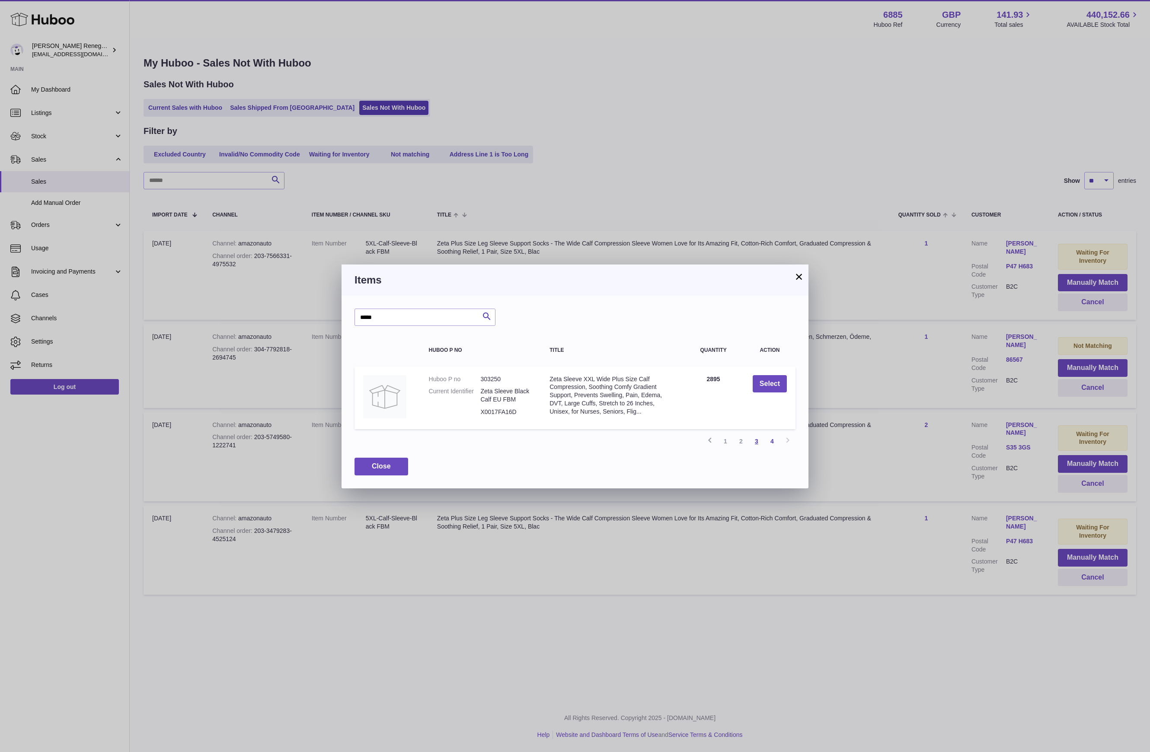
click at [756, 438] on link "3" at bounding box center [757, 442] width 16 height 16
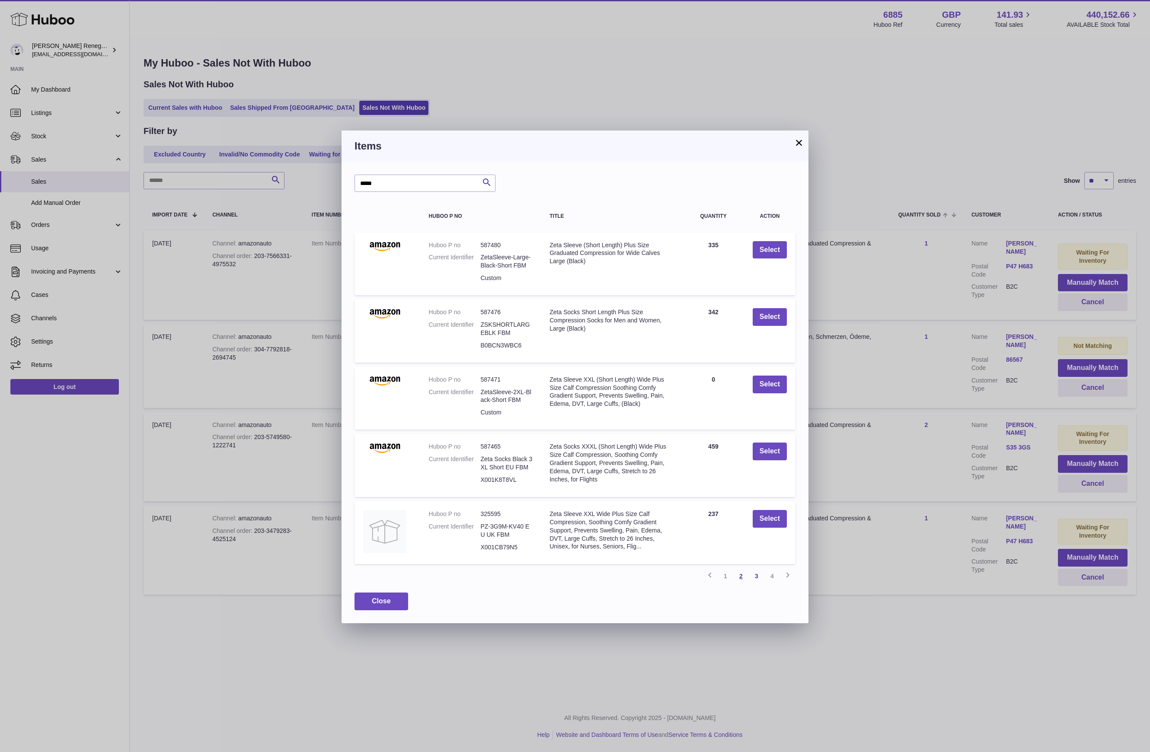
click at [739, 575] on link "2" at bounding box center [741, 576] width 16 height 16
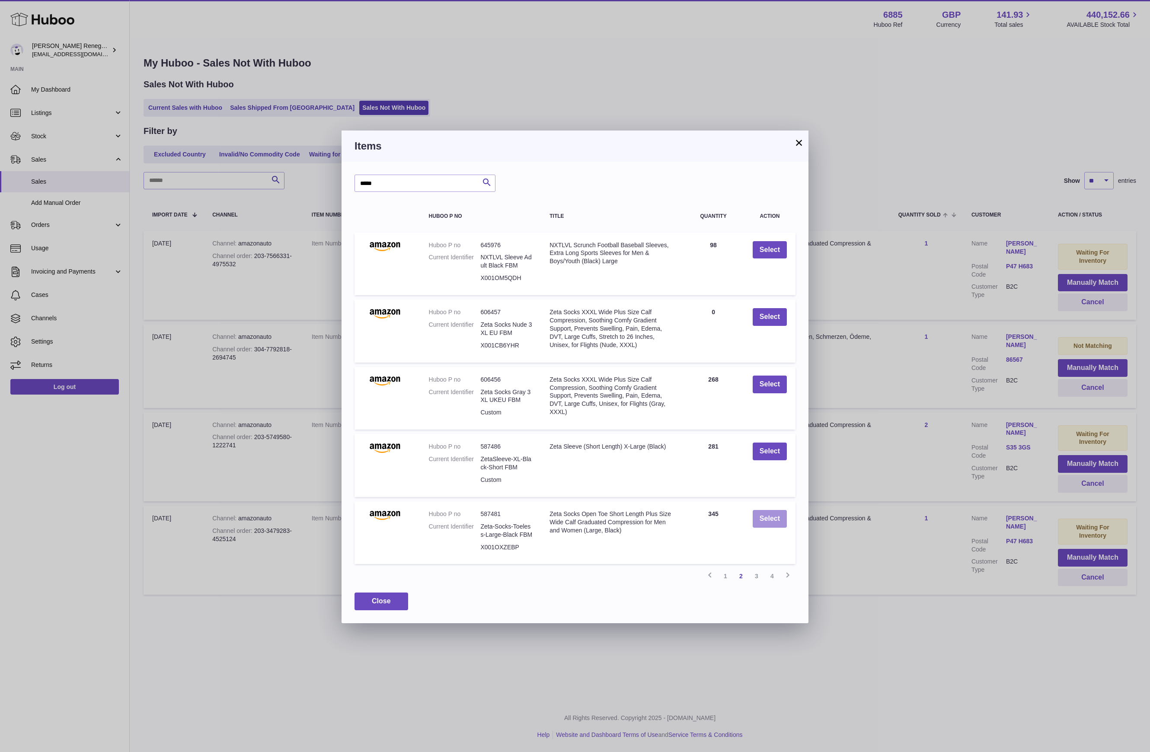
click at [779, 514] on button "Select" at bounding box center [770, 519] width 34 height 18
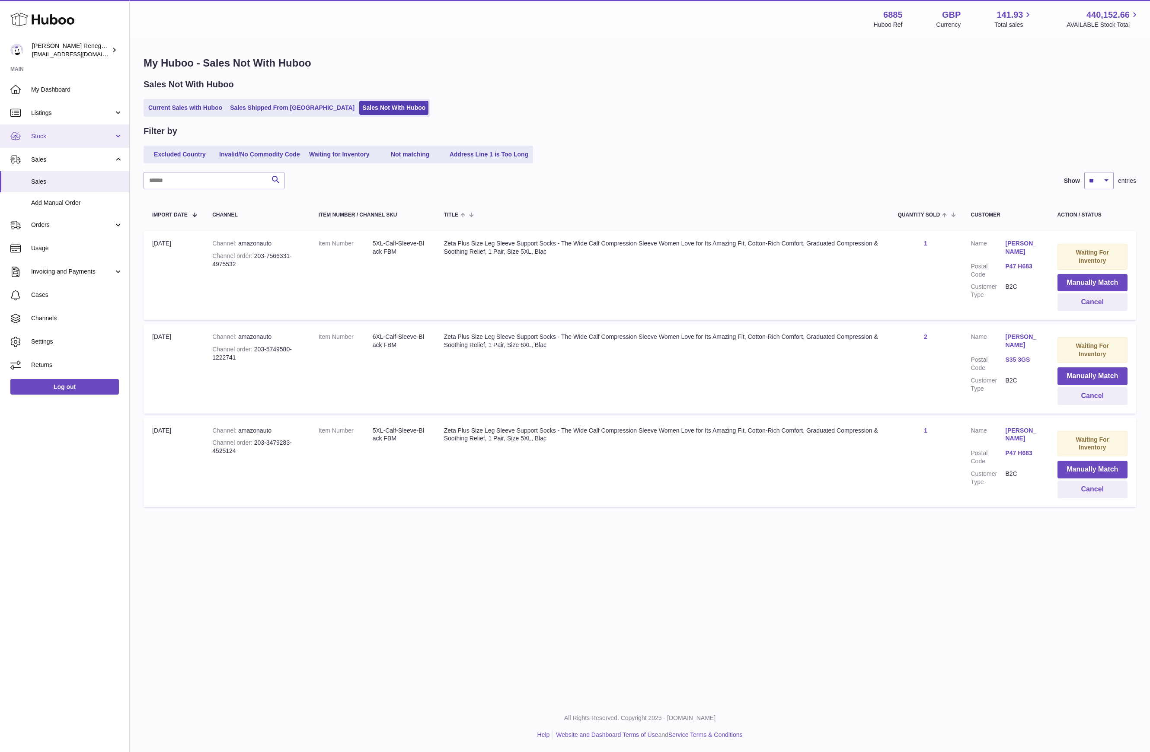
drag, startPoint x: 43, startPoint y: 141, endPoint x: 47, endPoint y: 146, distance: 6.5
click at [43, 142] on link "Stock" at bounding box center [64, 135] width 129 height 23
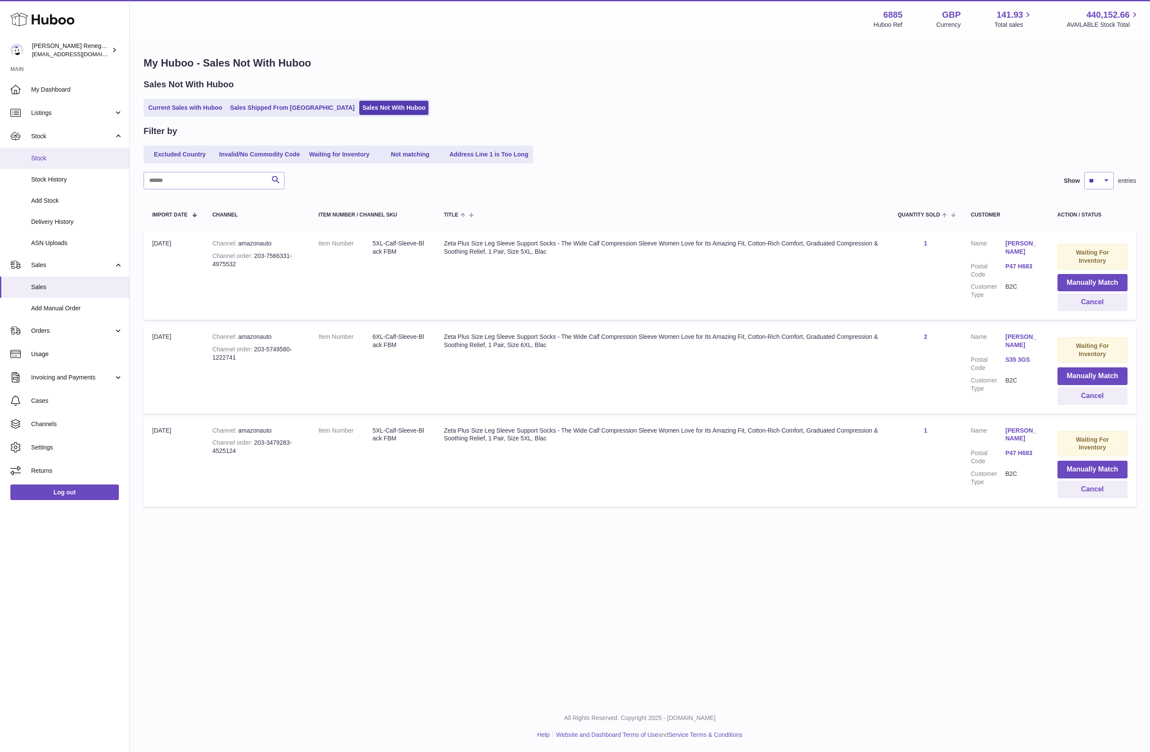
click at [49, 154] on span "Stock" at bounding box center [77, 158] width 92 height 8
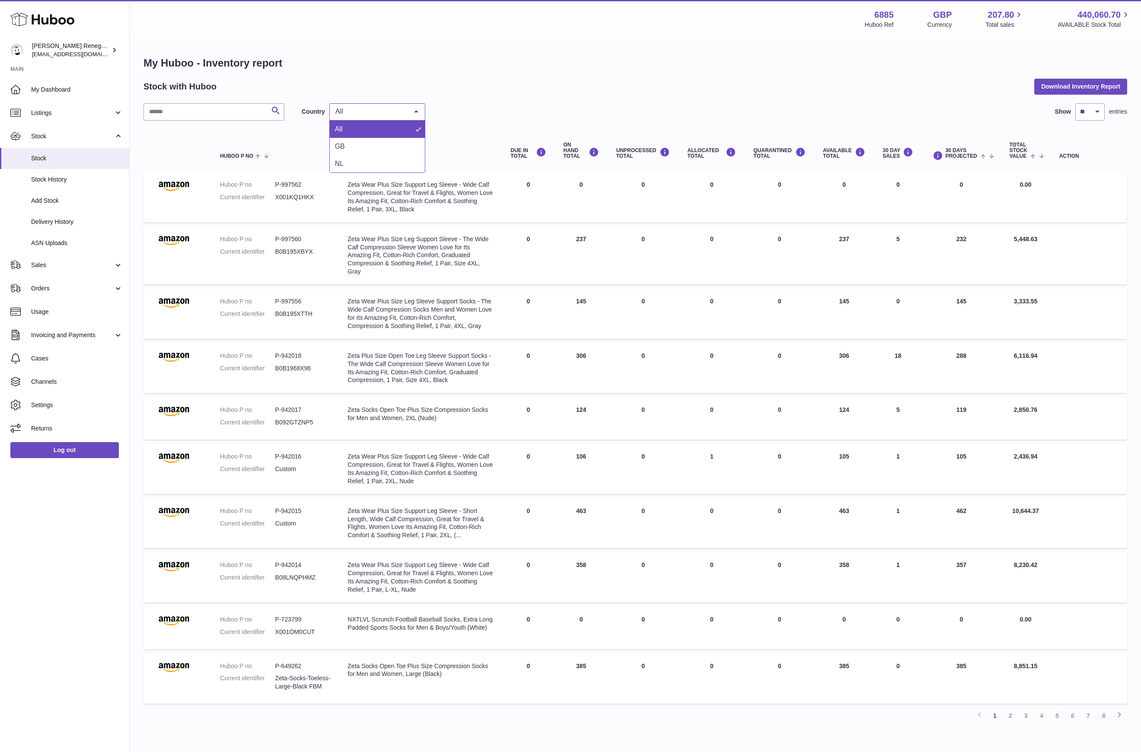
drag, startPoint x: 369, startPoint y: 104, endPoint x: 373, endPoint y: 111, distance: 8.5
click at [369, 104] on div "All" at bounding box center [377, 111] width 96 height 17
click at [365, 144] on span "GB" at bounding box center [377, 146] width 95 height 17
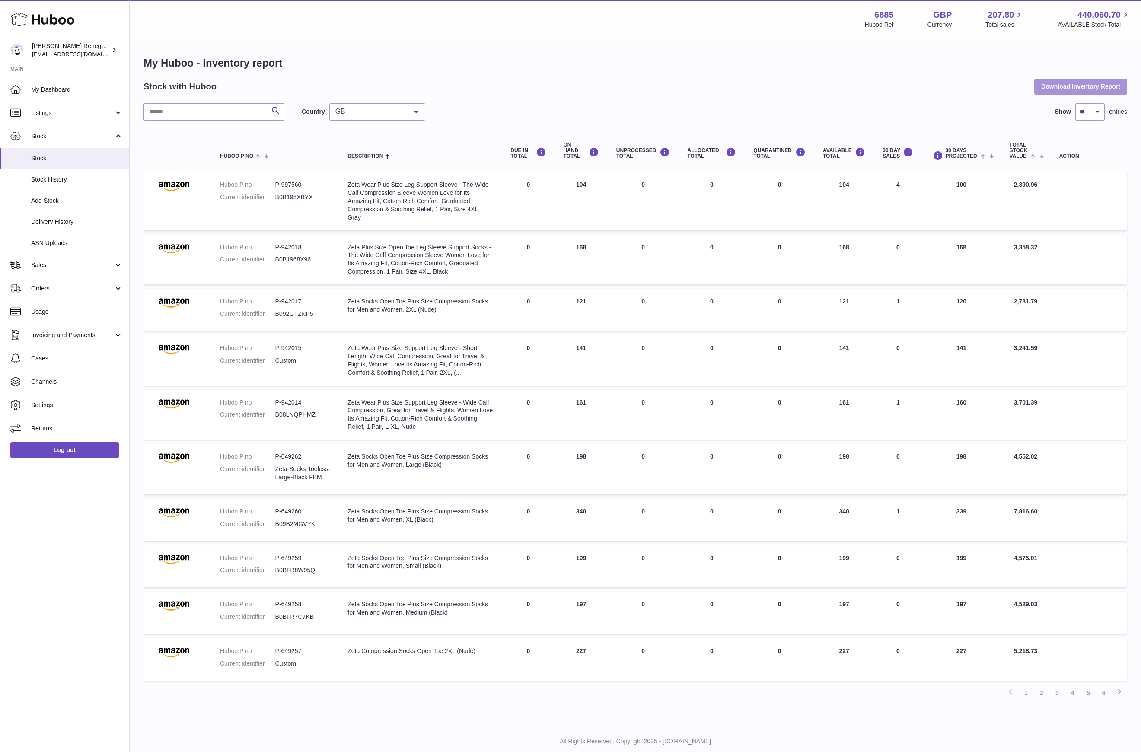
click at [1091, 82] on button "Download Inventory Report" at bounding box center [1080, 87] width 93 height 16
click at [369, 115] on span "GB" at bounding box center [370, 111] width 74 height 9
click at [357, 156] on span "NL" at bounding box center [377, 163] width 95 height 17
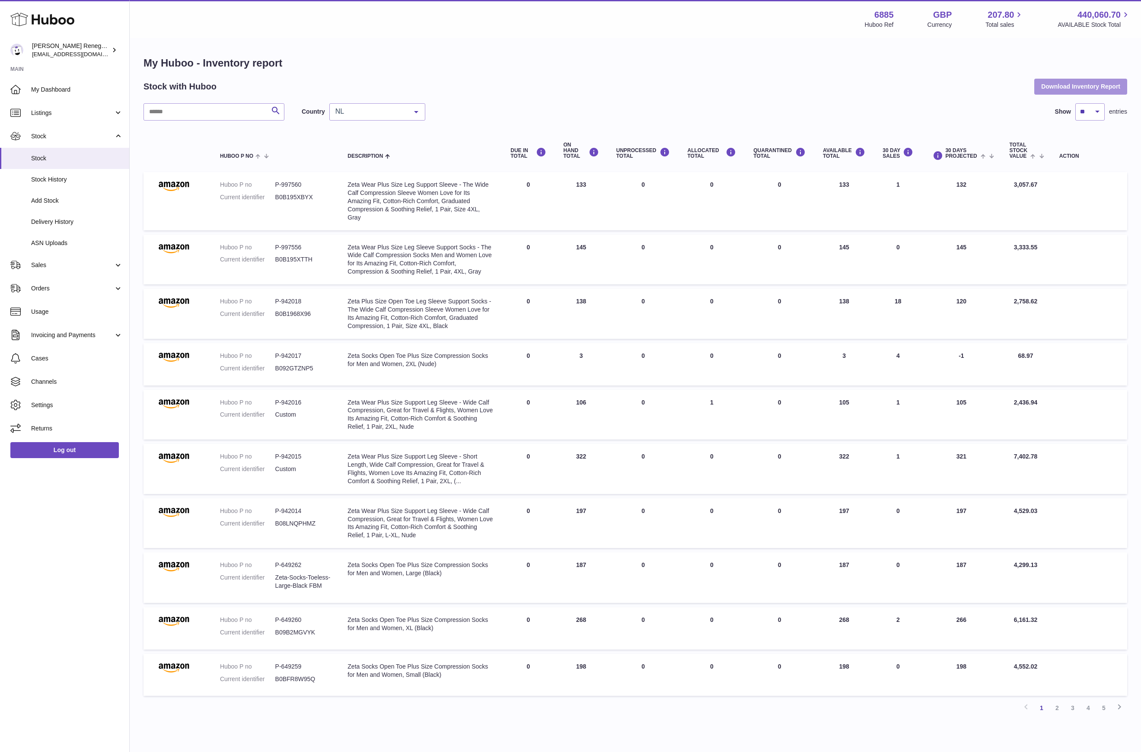
click at [1078, 90] on button "Download Inventory Report" at bounding box center [1080, 87] width 93 height 16
click at [1057, 703] on link "2" at bounding box center [1058, 708] width 16 height 16
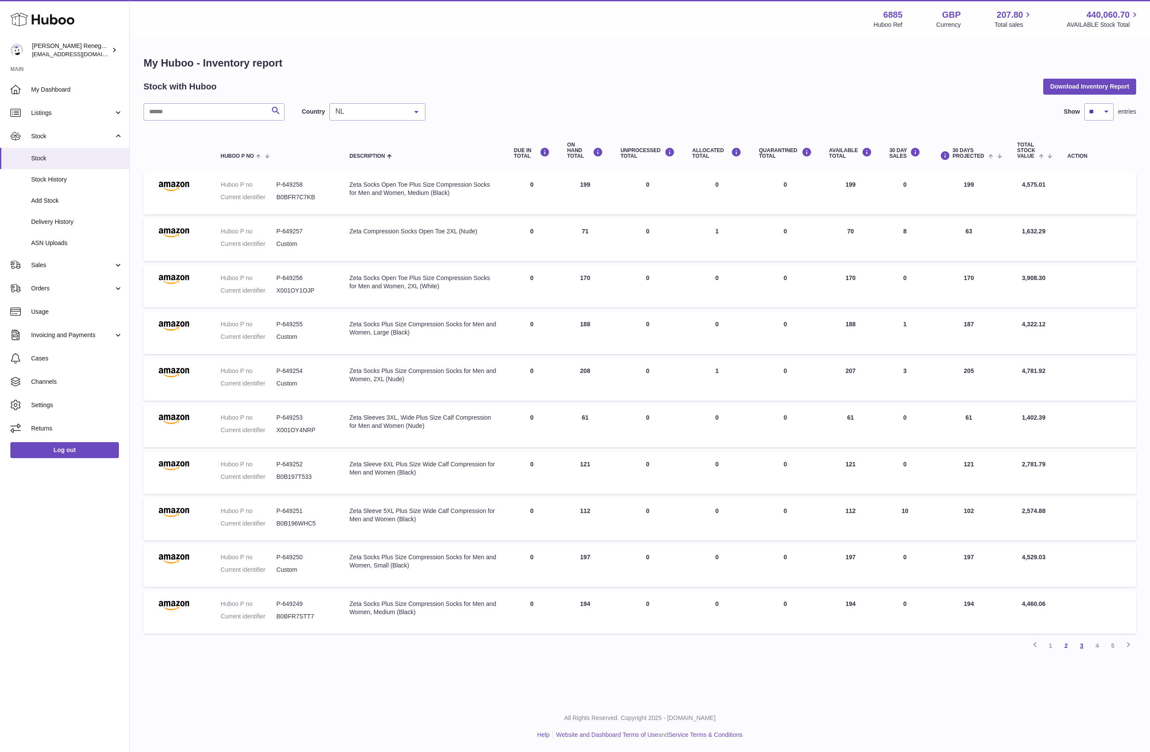
click at [1081, 641] on link "3" at bounding box center [1082, 646] width 16 height 16
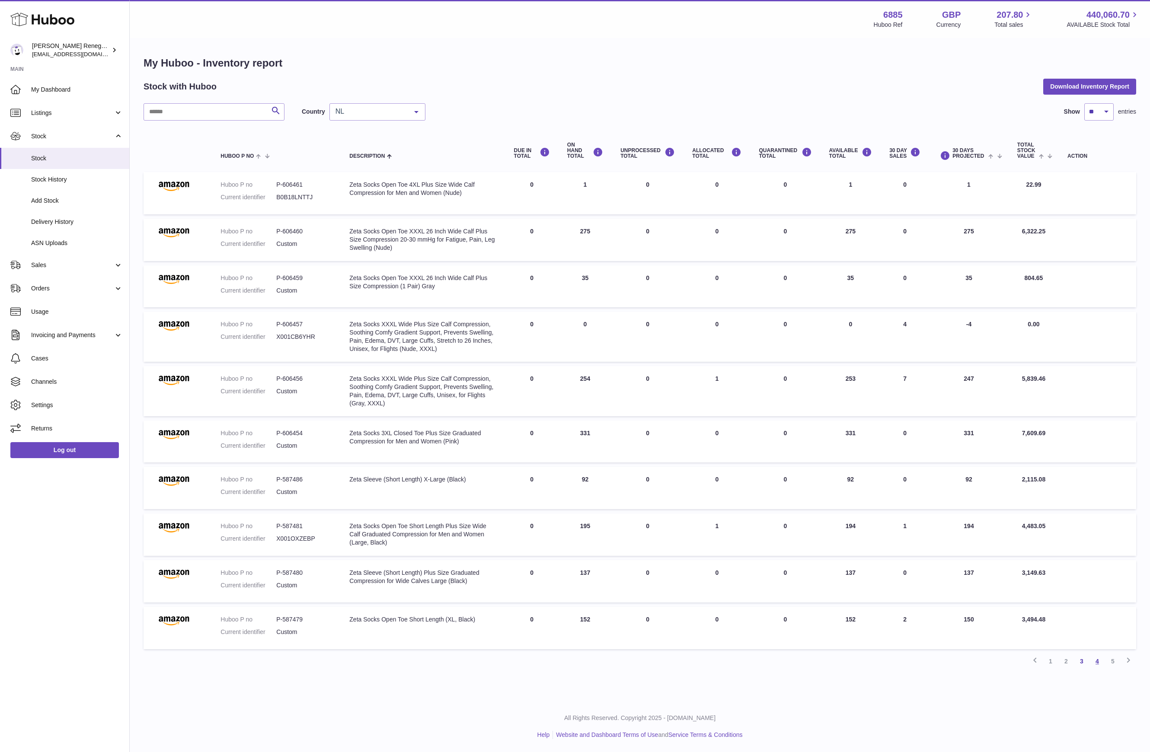
click at [1100, 660] on link "4" at bounding box center [1097, 662] width 16 height 16
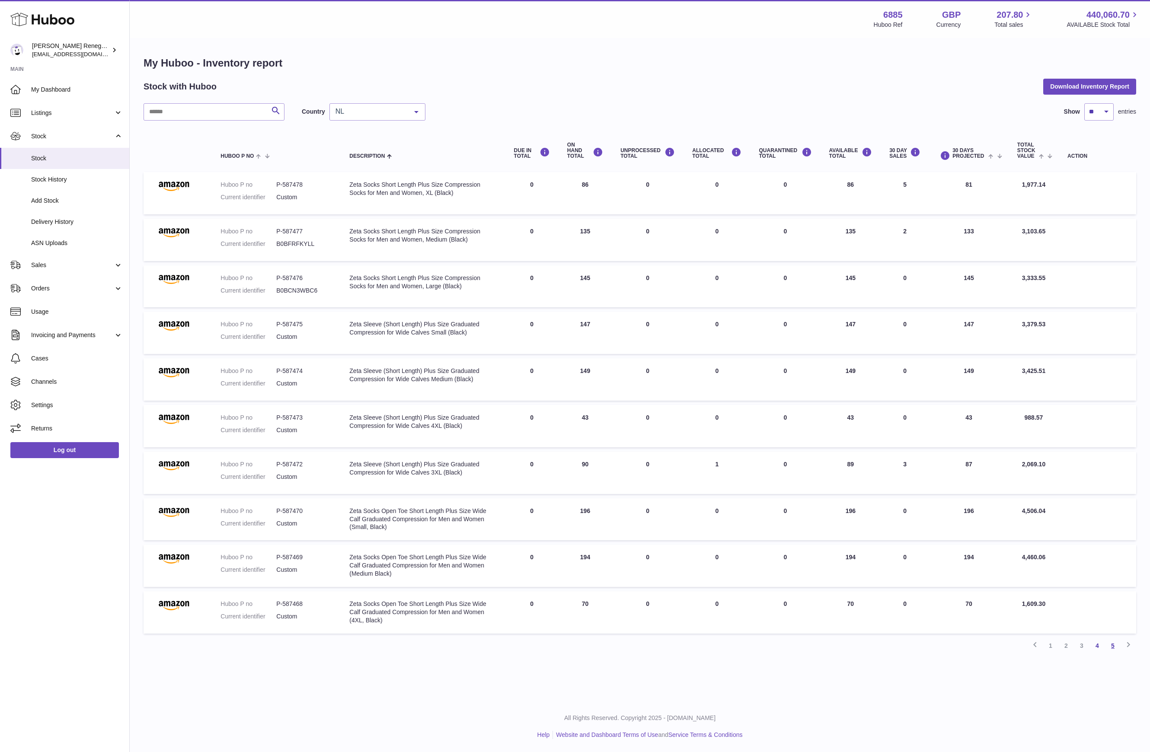
click at [1112, 642] on link "5" at bounding box center [1113, 646] width 16 height 16
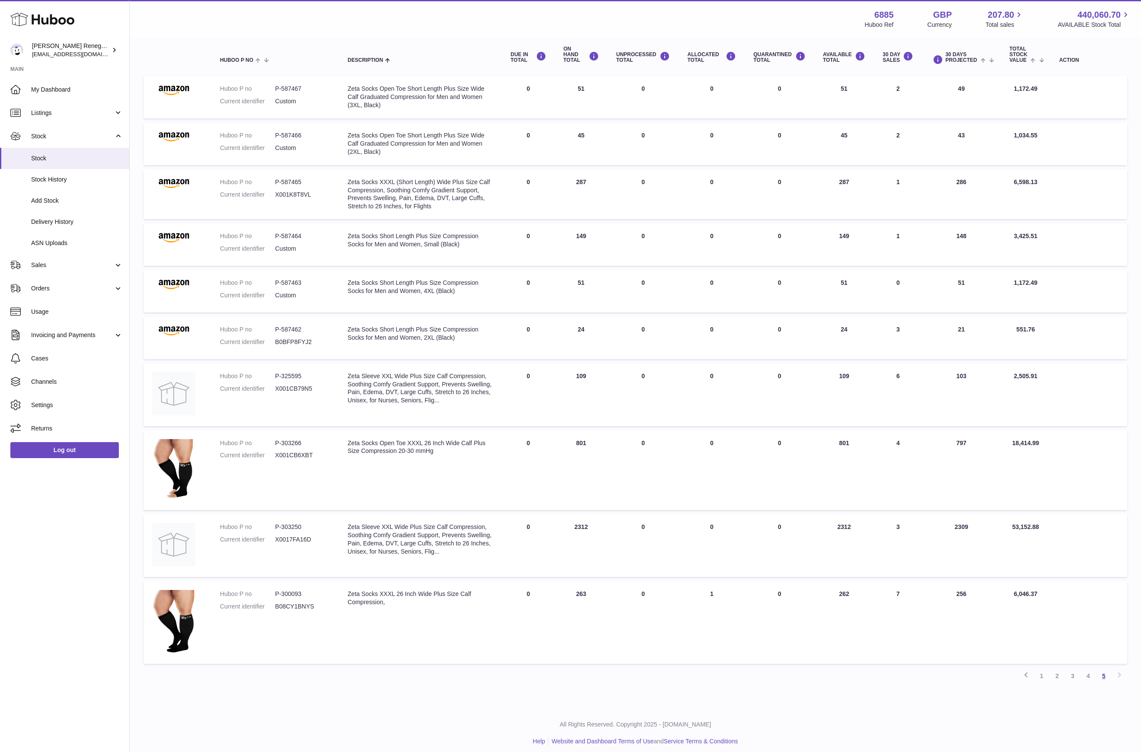
scroll to position [98, 0]
click at [1093, 668] on link "4" at bounding box center [1089, 675] width 16 height 16
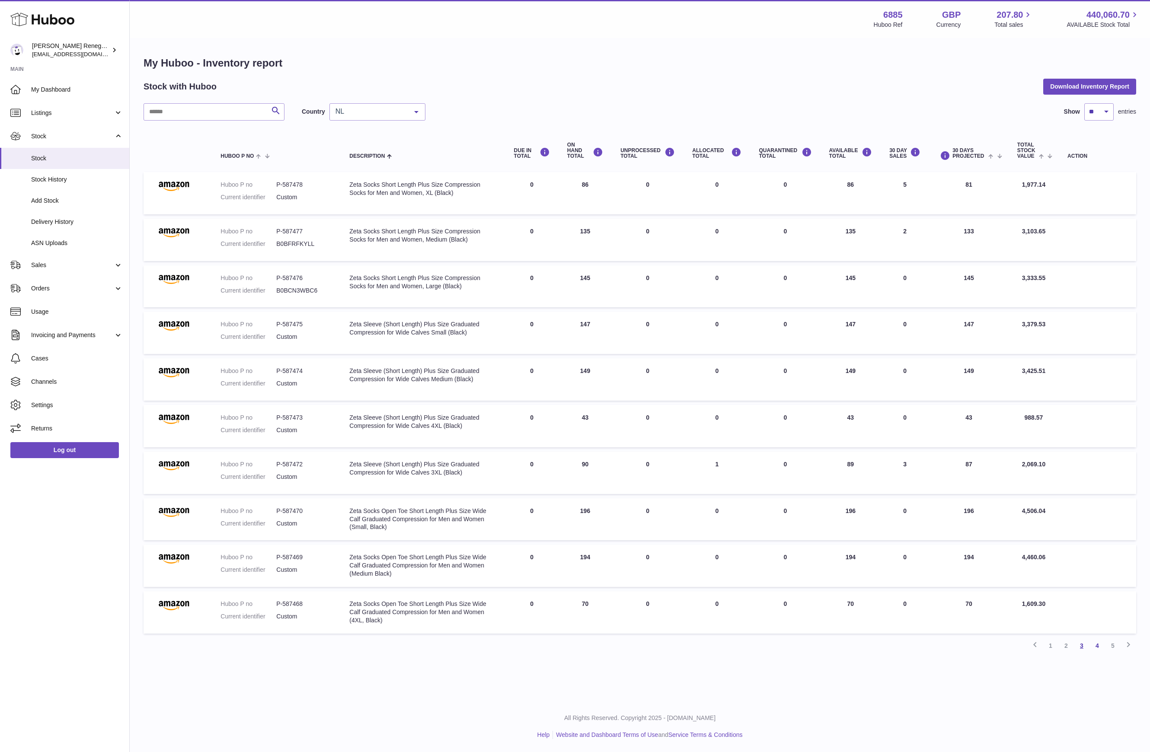
click at [1082, 644] on link "3" at bounding box center [1082, 646] width 16 height 16
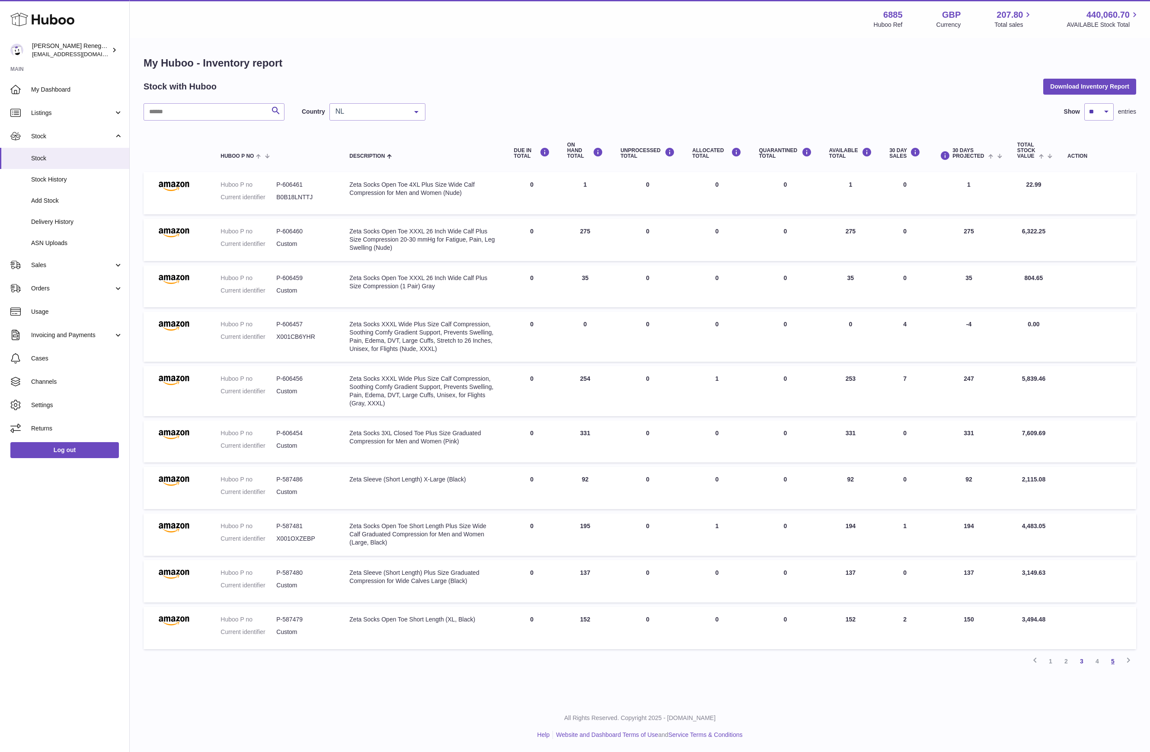
click at [1114, 660] on link "5" at bounding box center [1113, 662] width 16 height 16
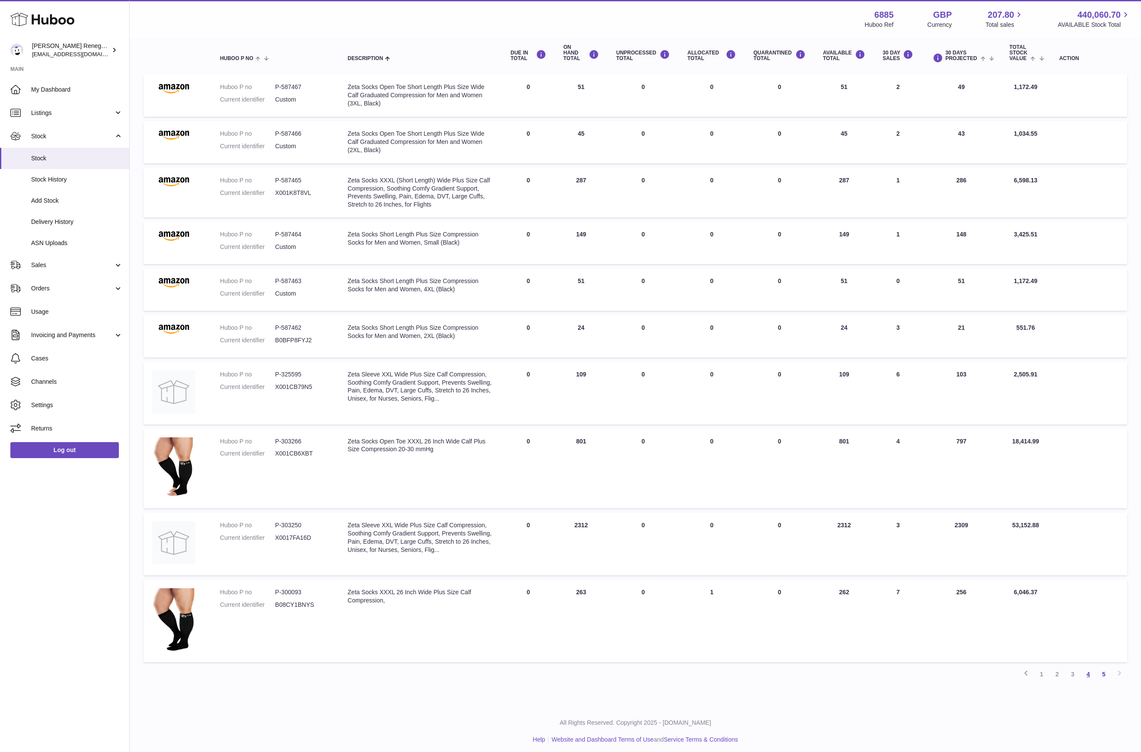
click at [1086, 669] on link "4" at bounding box center [1089, 675] width 16 height 16
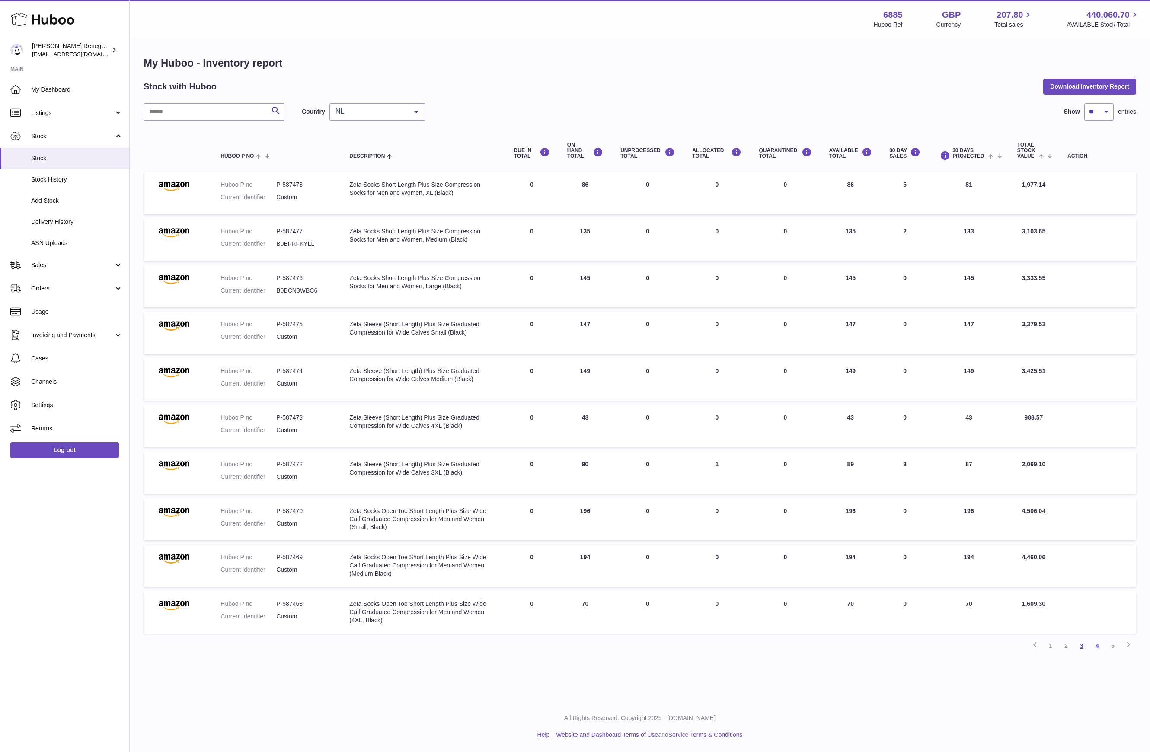
click at [1088, 644] on link "3" at bounding box center [1082, 646] width 16 height 16
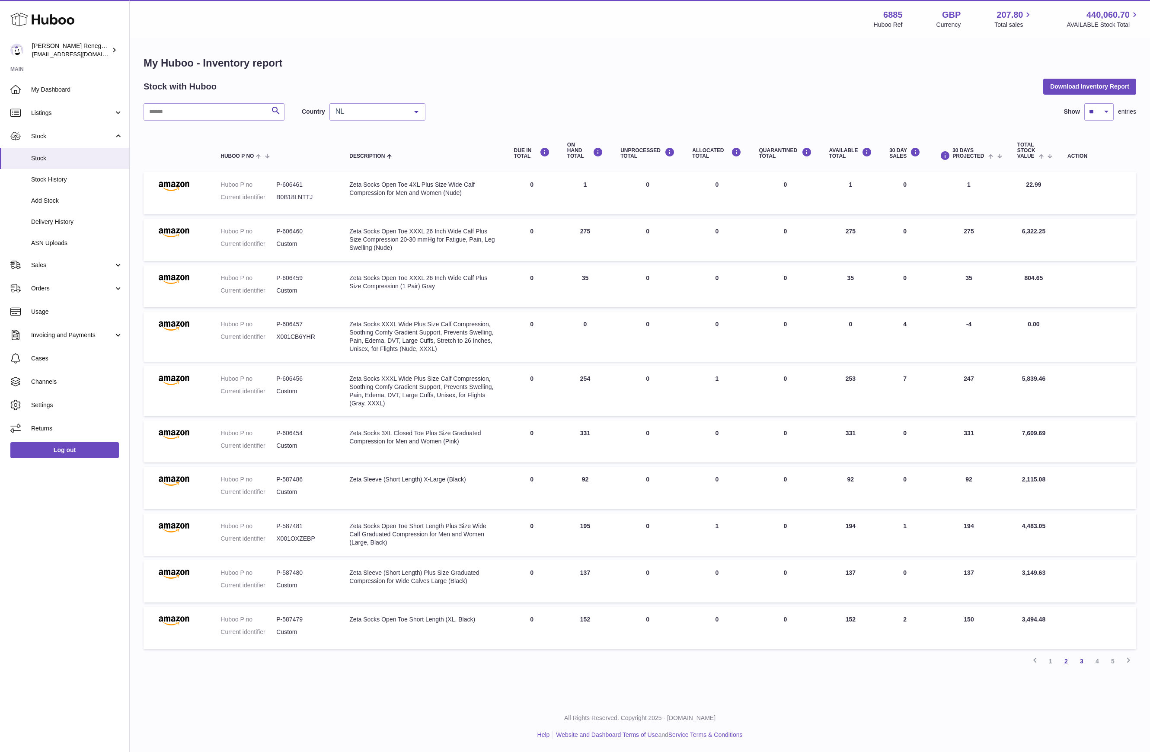
click at [1062, 663] on link "2" at bounding box center [1066, 662] width 16 height 16
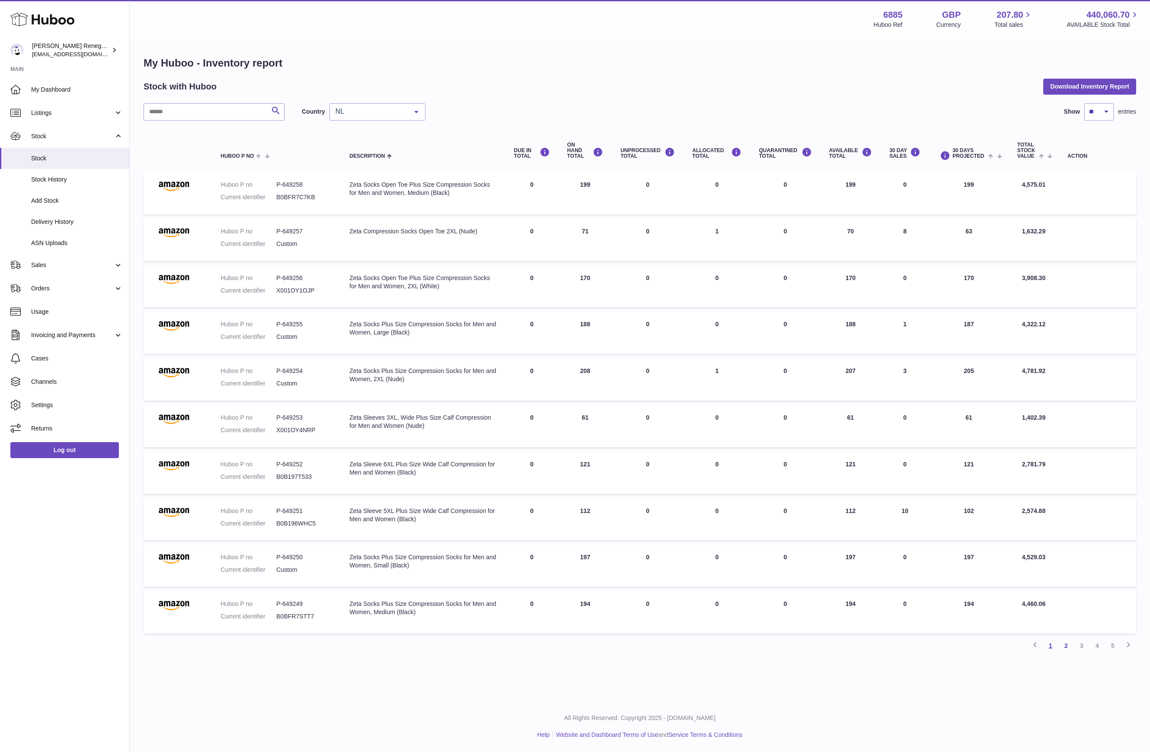
click at [1052, 641] on link "1" at bounding box center [1051, 646] width 16 height 16
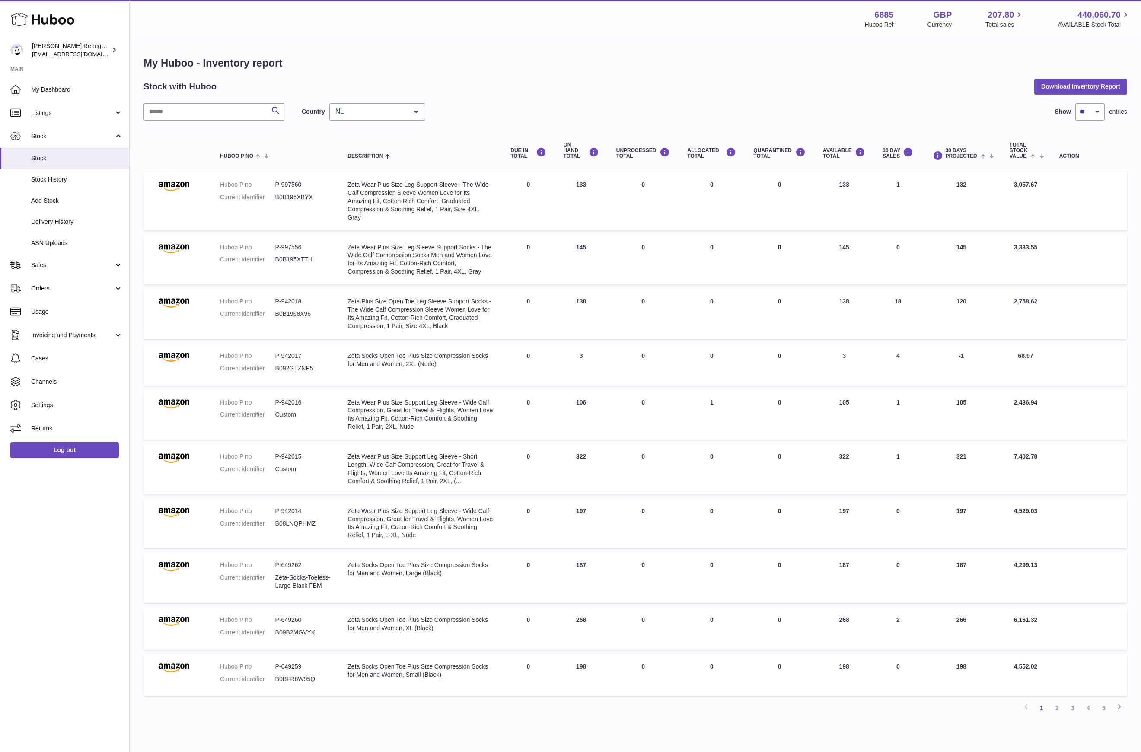
click at [695, 149] on div "ALLOCATED Total" at bounding box center [711, 153] width 49 height 12
click at [774, 367] on td "QUARANTINED Total 0" at bounding box center [780, 364] width 70 height 42
click at [402, 109] on span "NL" at bounding box center [370, 111] width 74 height 9
click at [390, 143] on span "GB" at bounding box center [377, 146] width 95 height 17
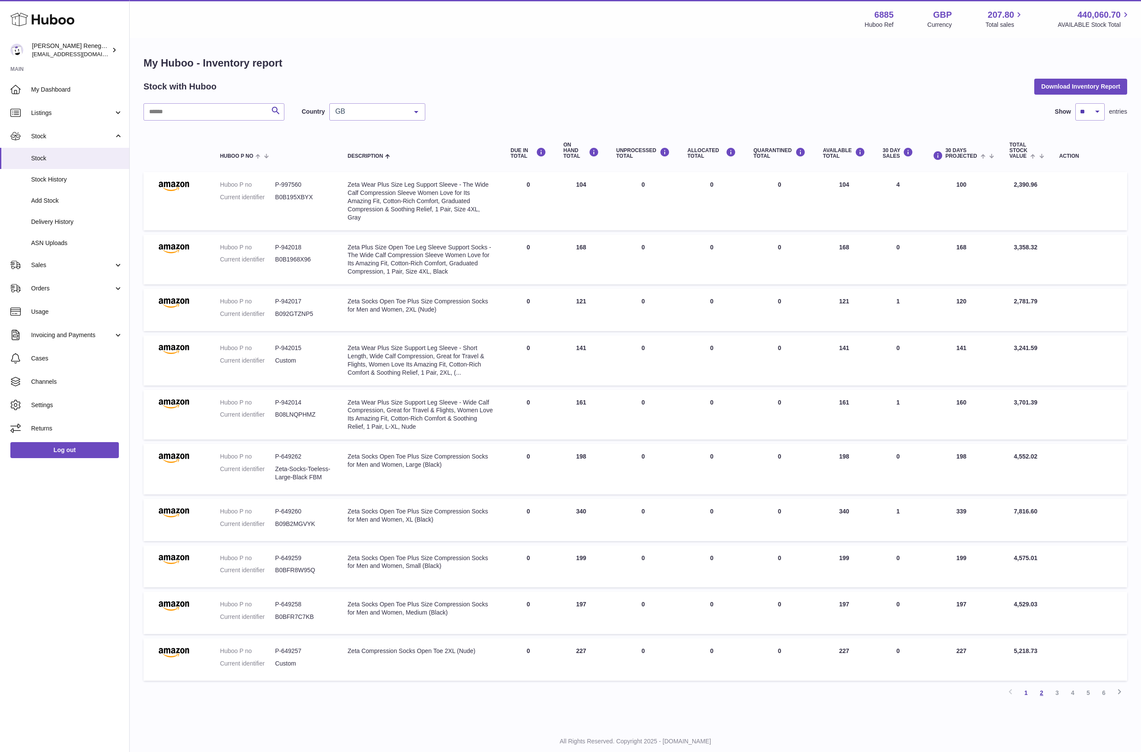
click at [1044, 691] on link "2" at bounding box center [1042, 693] width 16 height 16
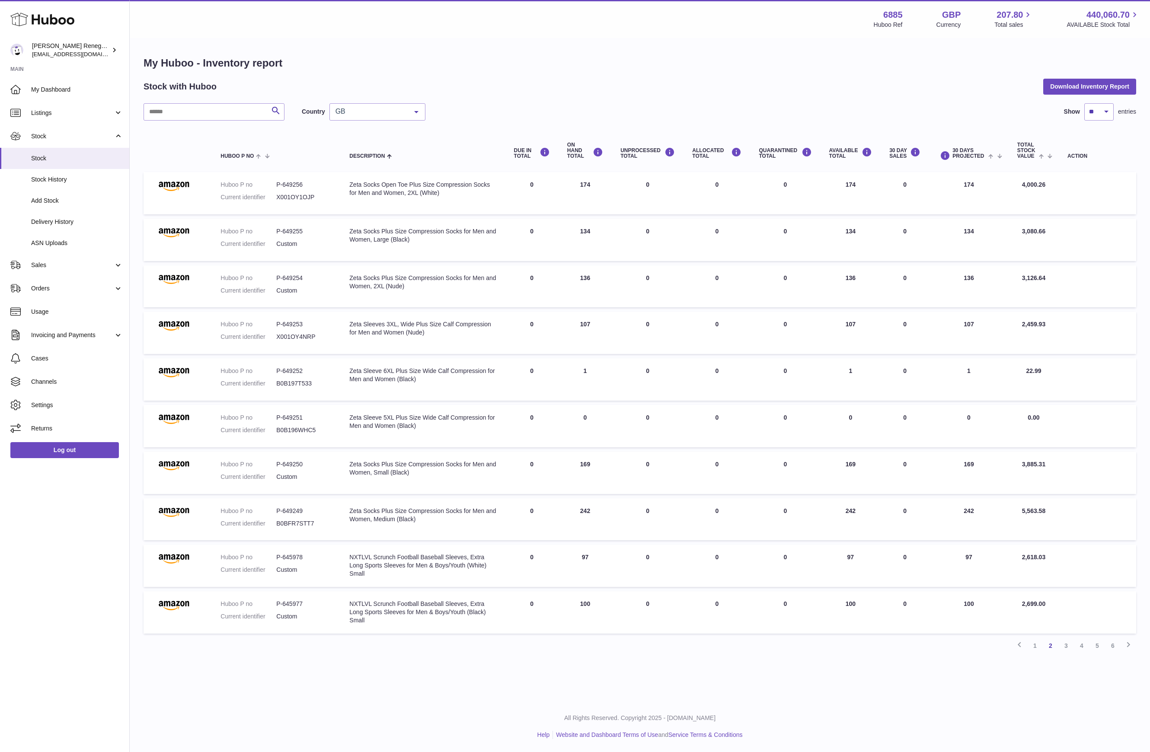
click at [1055, 674] on div "Menu Huboo 6885 Huboo Ref GBP Currency 207.80 Total sales 440,060.70 AVAILABLE …" at bounding box center [640, 350] width 1020 height 701
click at [1069, 642] on link "3" at bounding box center [1066, 646] width 16 height 16
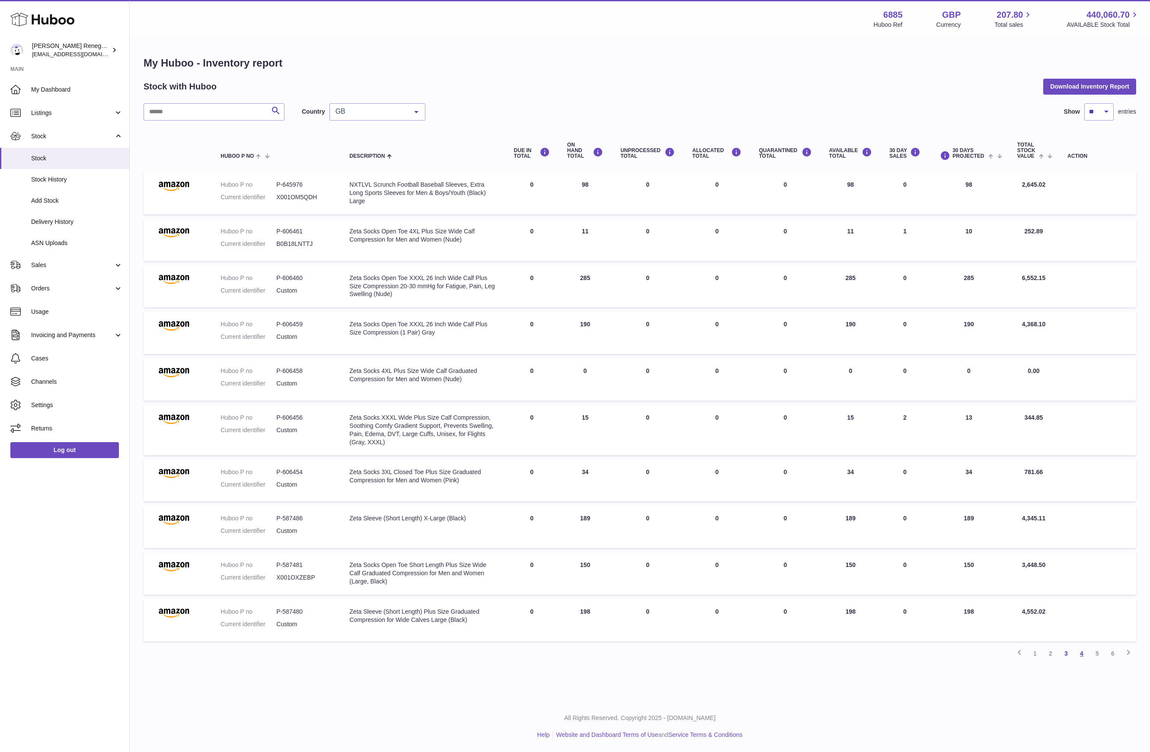
click at [1078, 651] on link "4" at bounding box center [1082, 654] width 16 height 16
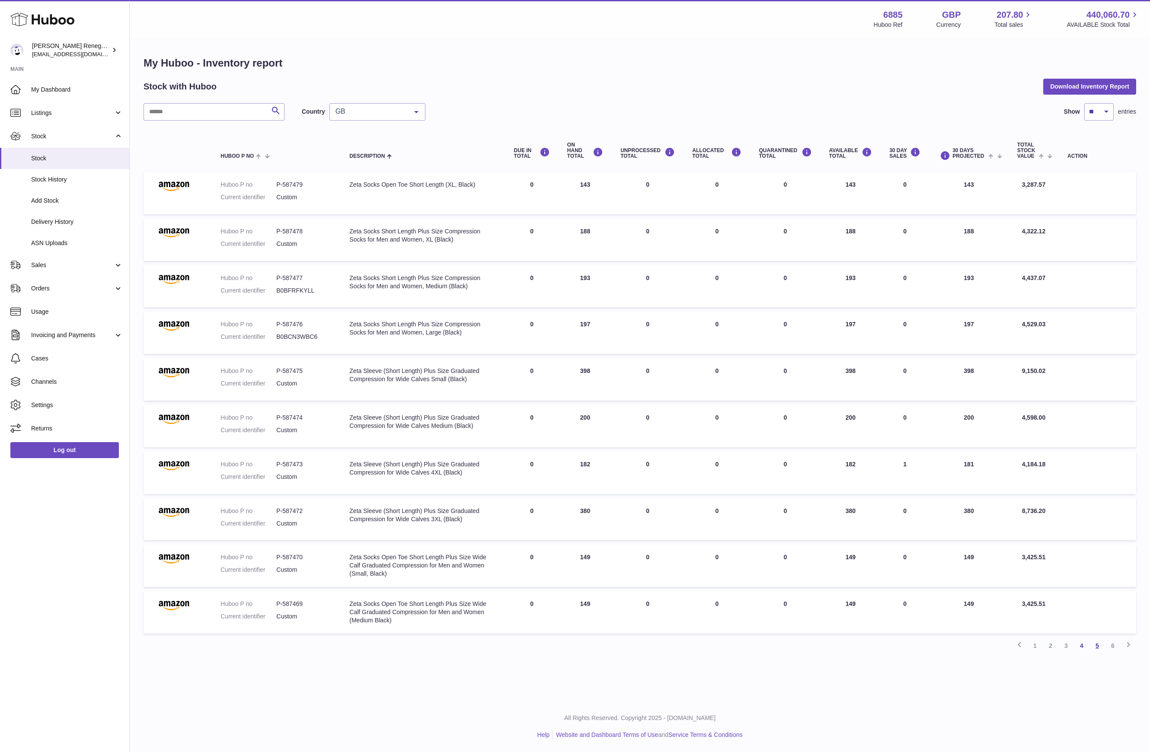
click at [1095, 649] on link "5" at bounding box center [1097, 646] width 16 height 16
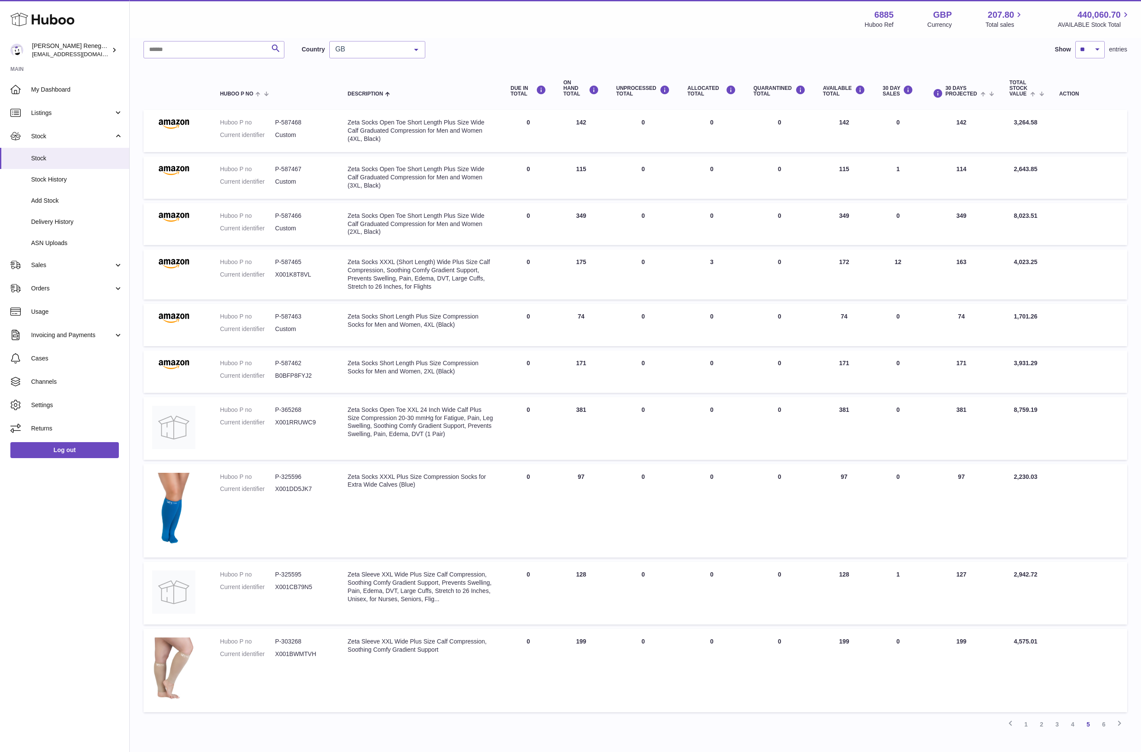
scroll to position [112, 0]
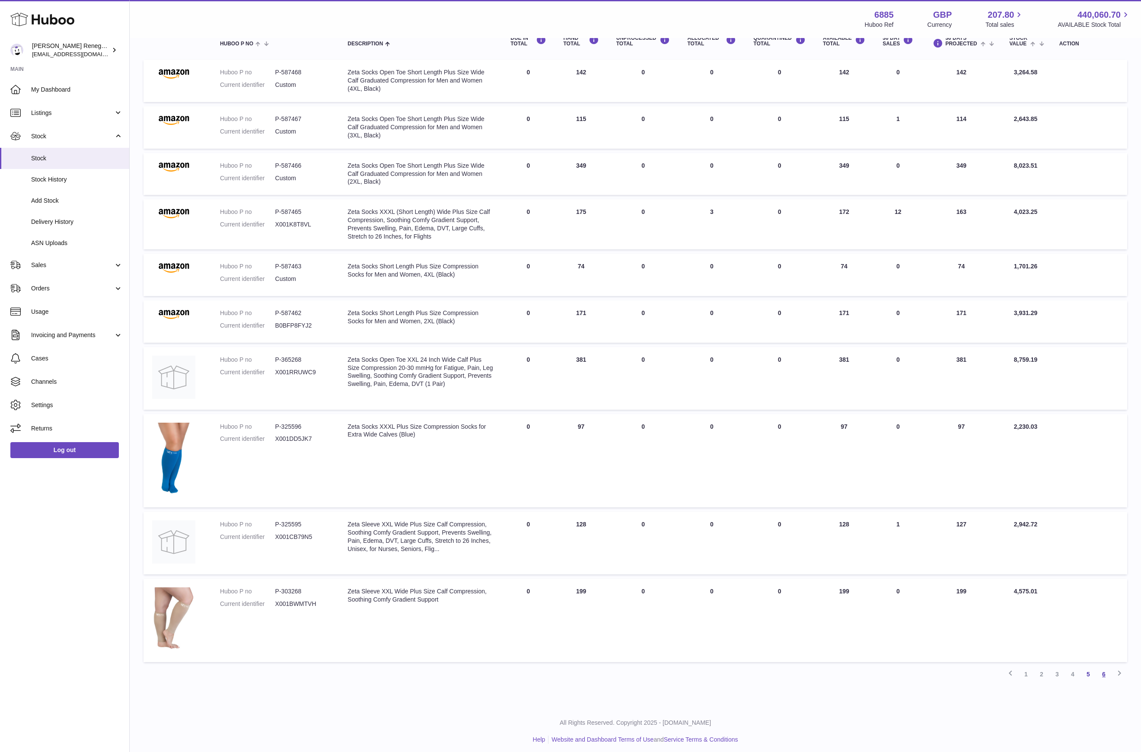
click at [1101, 673] on link "6" at bounding box center [1104, 675] width 16 height 16
